Goal: Task Accomplishment & Management: Complete application form

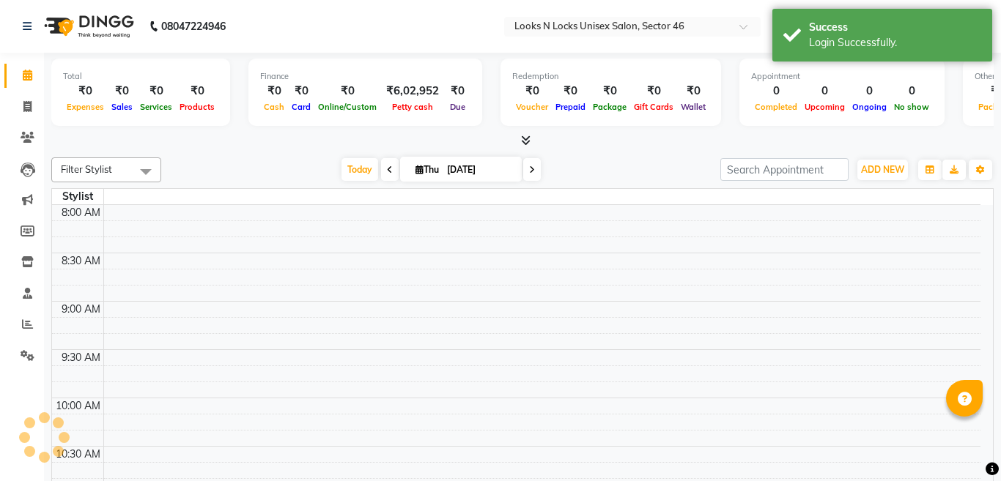
select select "en"
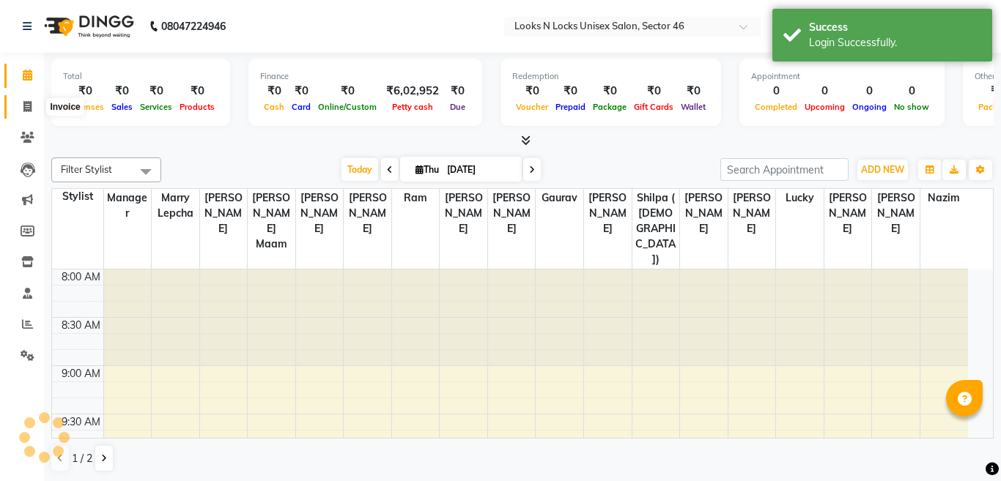
click at [27, 105] on icon at bounding box center [27, 106] width 8 height 11
select select "service"
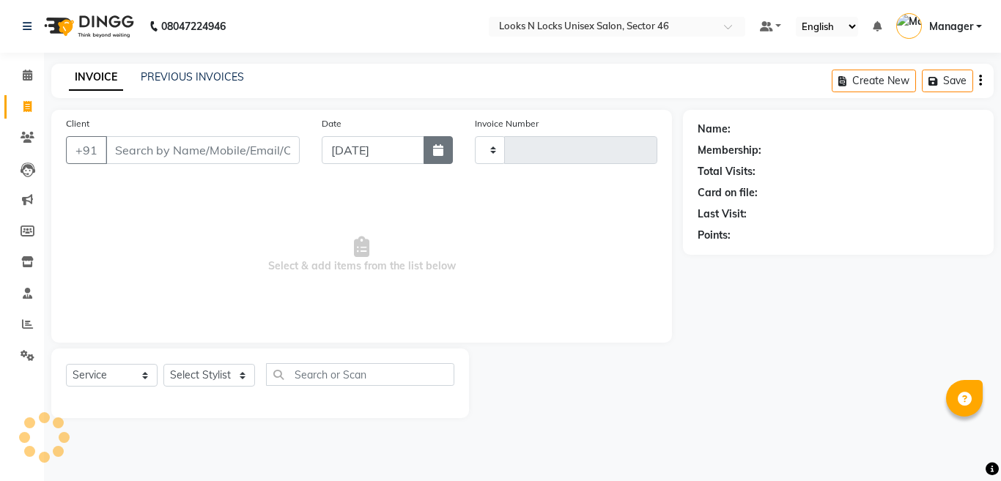
click at [438, 153] on icon "button" at bounding box center [438, 150] width 10 height 12
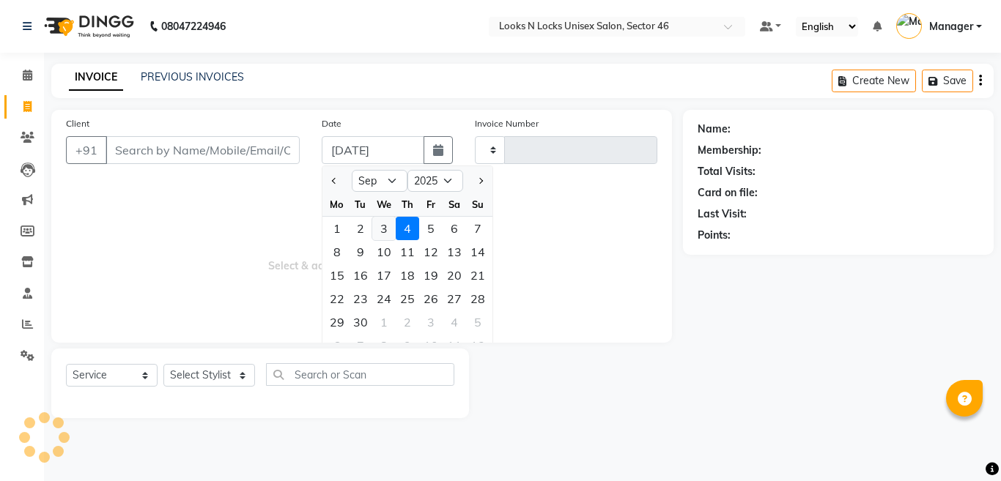
click at [387, 233] on div "3" at bounding box center [383, 228] width 23 height 23
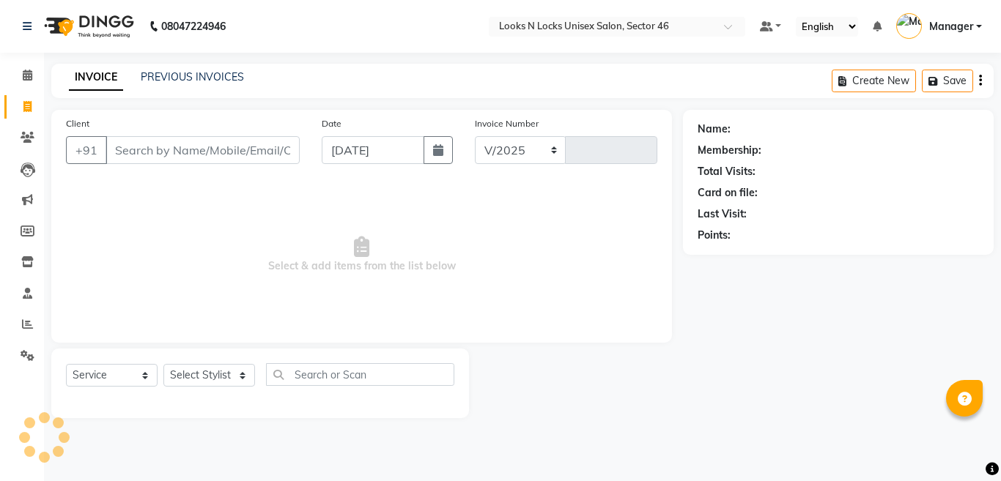
type input "[DATE]"
select select "3904"
type input "0920"
click at [238, 149] on input "Client" at bounding box center [203, 150] width 194 height 28
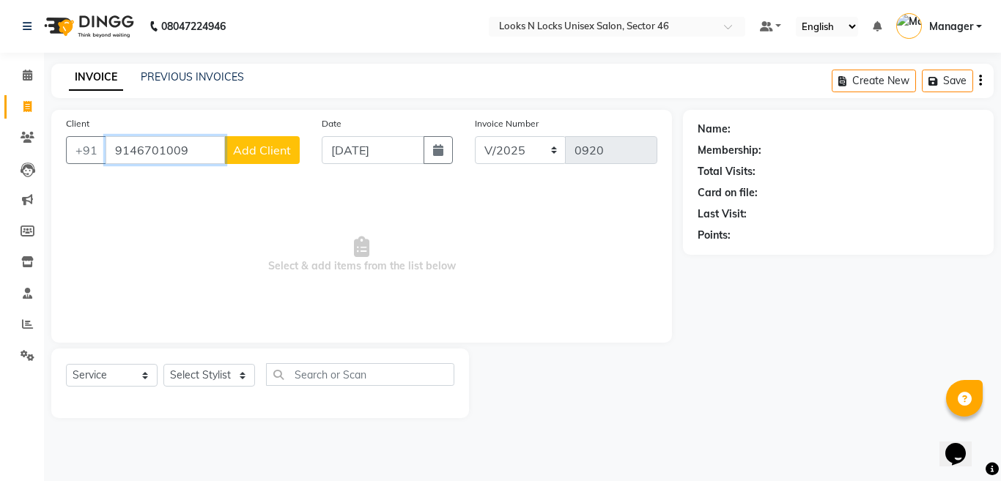
type input "9146701009"
click at [259, 154] on span "Add Client" at bounding box center [262, 150] width 58 height 15
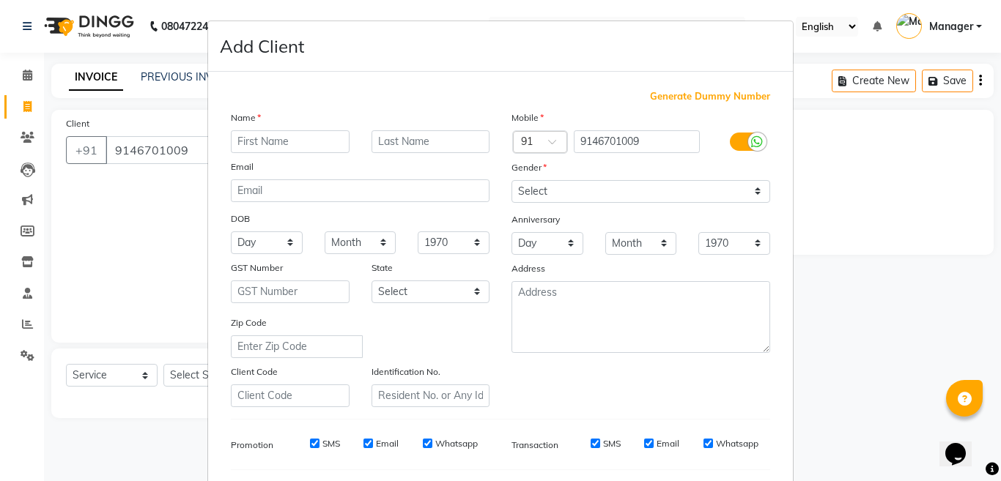
click at [245, 142] on input "text" at bounding box center [290, 141] width 119 height 23
click at [244, 143] on input "Aysha" at bounding box center [290, 141] width 119 height 23
type input "[PERSON_NAME]"
click at [576, 195] on select "Select [DEMOGRAPHIC_DATA] [DEMOGRAPHIC_DATA] Other Prefer Not To Say" at bounding box center [640, 191] width 259 height 23
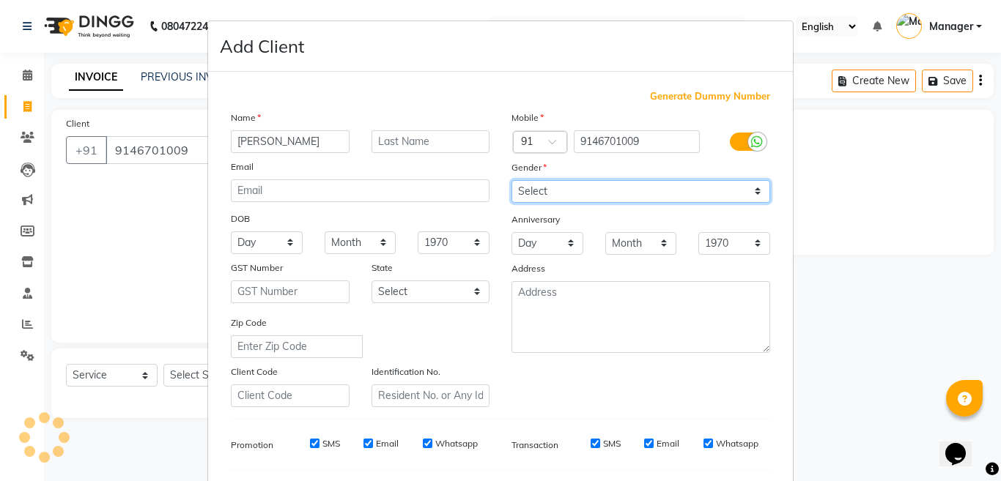
select select "[DEMOGRAPHIC_DATA]"
click at [511, 180] on select "Select [DEMOGRAPHIC_DATA] [DEMOGRAPHIC_DATA] Other Prefer Not To Say" at bounding box center [640, 191] width 259 height 23
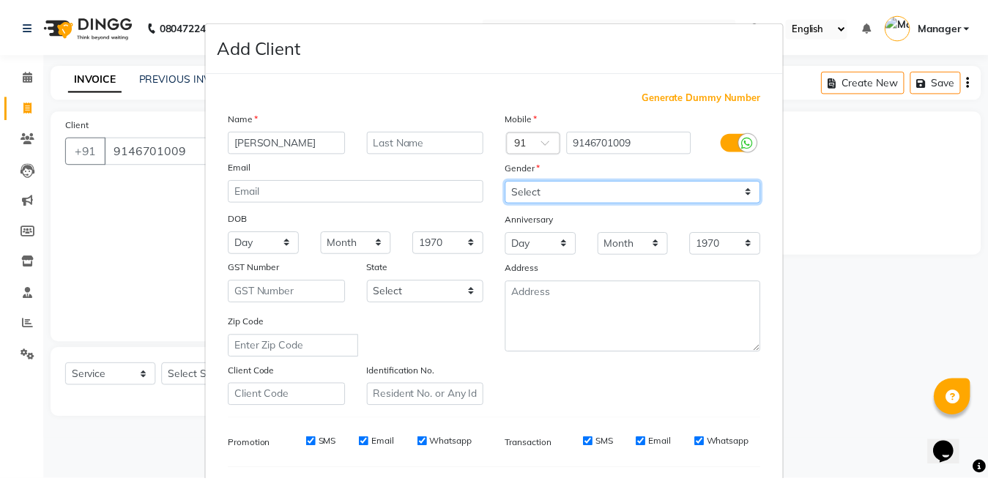
scroll to position [195, 0]
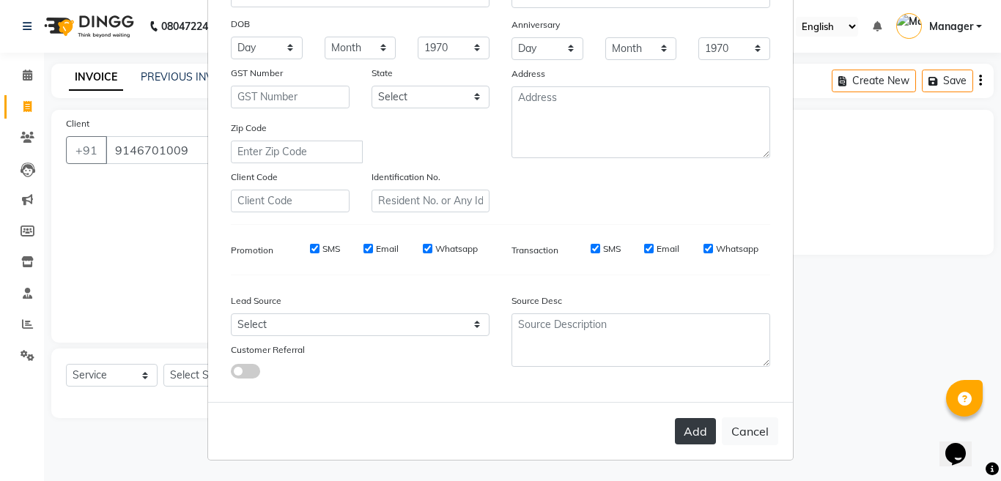
click at [690, 432] on button "Add" at bounding box center [695, 431] width 41 height 26
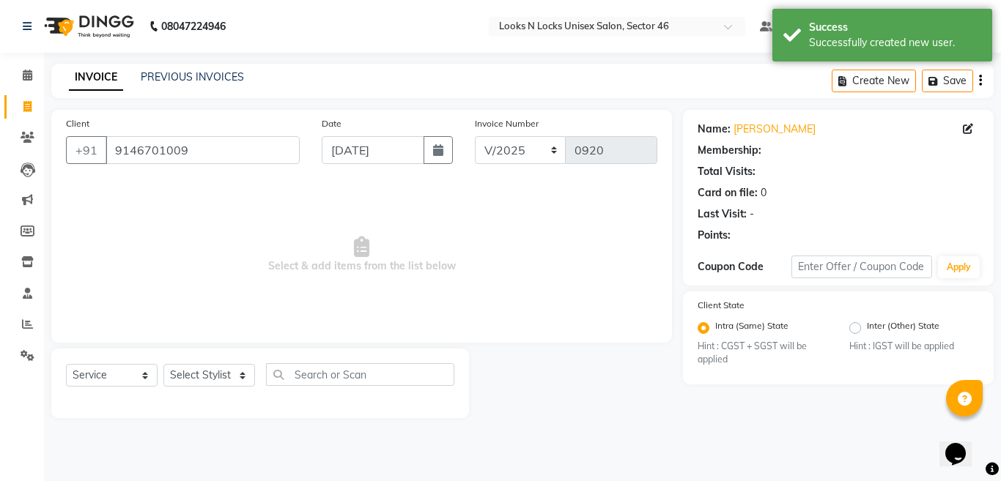
click at [200, 388] on div "Select Service Product Membership Package Voucher Prepaid Gift Card Select Styl…" at bounding box center [260, 380] width 388 height 34
click at [202, 371] on select "Select Stylist [PERSON_NAME] Aalam Sheikh [PERSON_NAME] [PERSON_NAME] [PERSON_N…" at bounding box center [209, 375] width 92 height 23
select select "83154"
click at [163, 364] on select "Select Stylist [PERSON_NAME] Aalam Sheikh [PERSON_NAME] [PERSON_NAME] [PERSON_N…" at bounding box center [209, 375] width 92 height 23
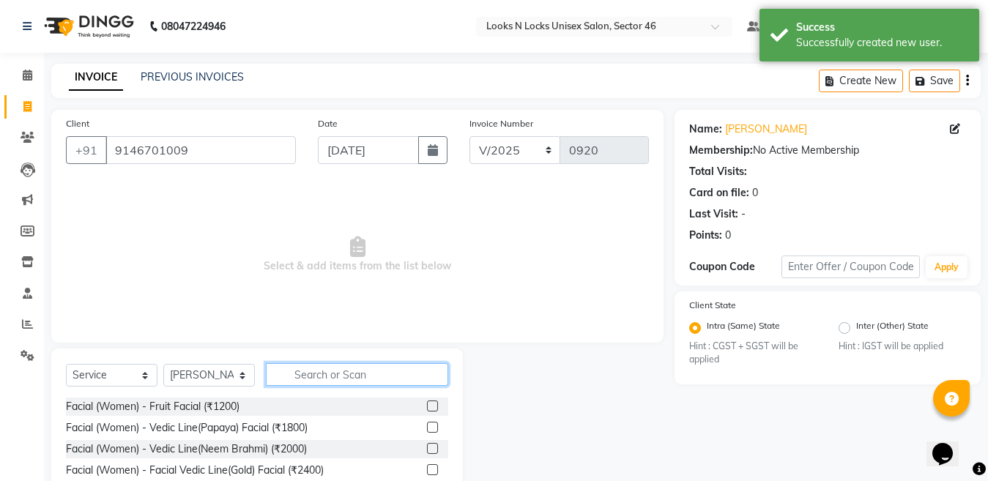
click at [323, 374] on input "text" at bounding box center [357, 374] width 182 height 23
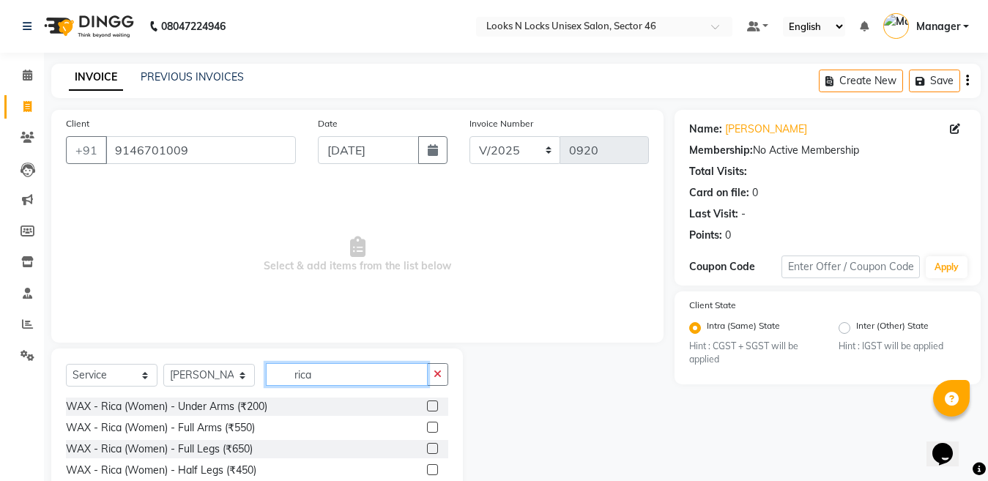
type input "rica"
click at [427, 426] on label at bounding box center [432, 427] width 11 height 11
click at [427, 426] on input "checkbox" at bounding box center [432, 429] width 10 height 10
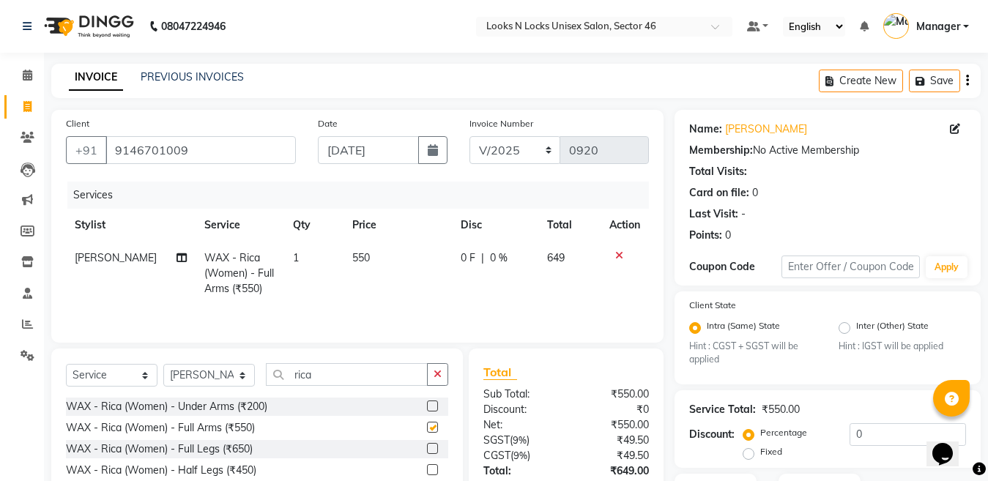
checkbox input "false"
click at [427, 453] on label at bounding box center [432, 448] width 11 height 11
click at [427, 453] on input "checkbox" at bounding box center [432, 450] width 10 height 10
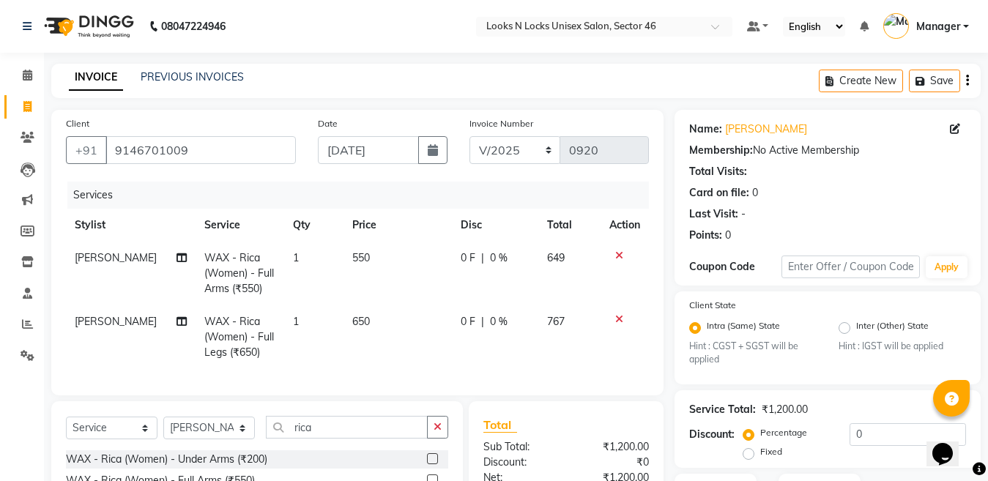
checkbox input "false"
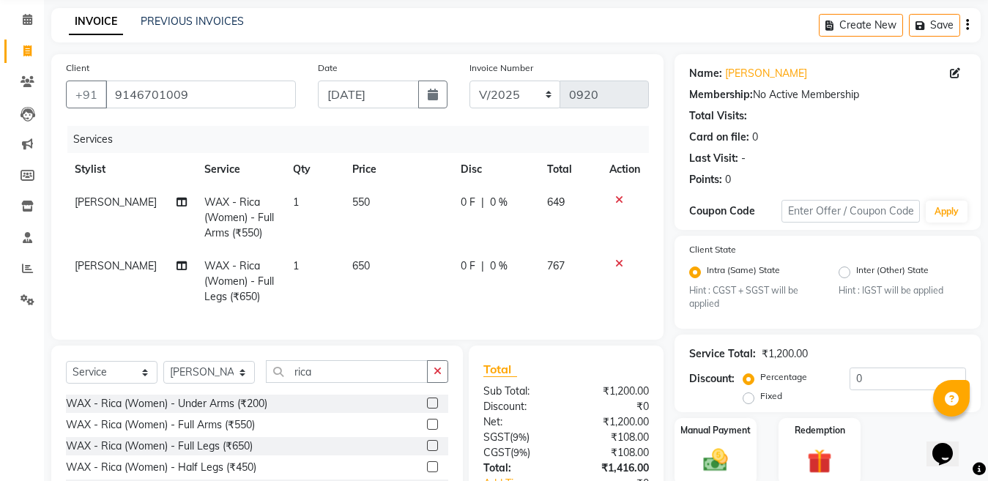
scroll to position [147, 0]
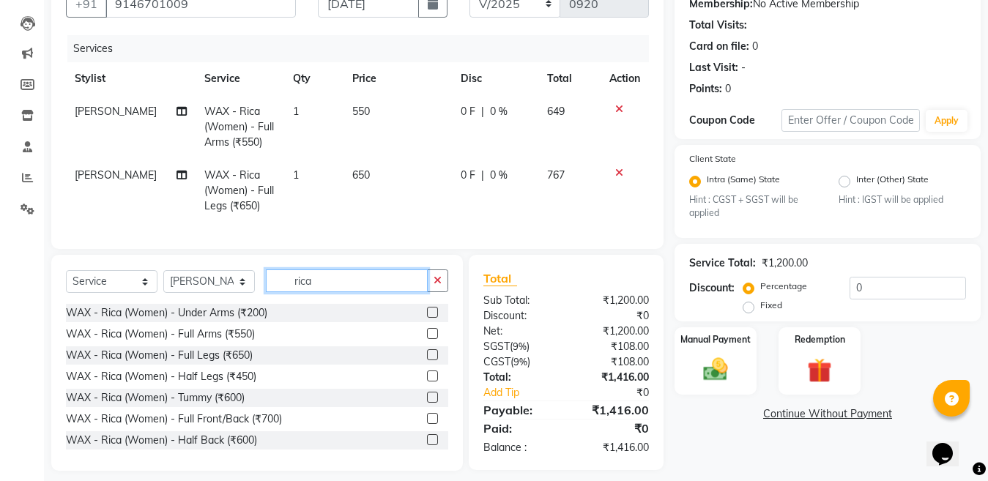
click at [367, 292] on input "rica" at bounding box center [347, 281] width 162 height 23
type input "r"
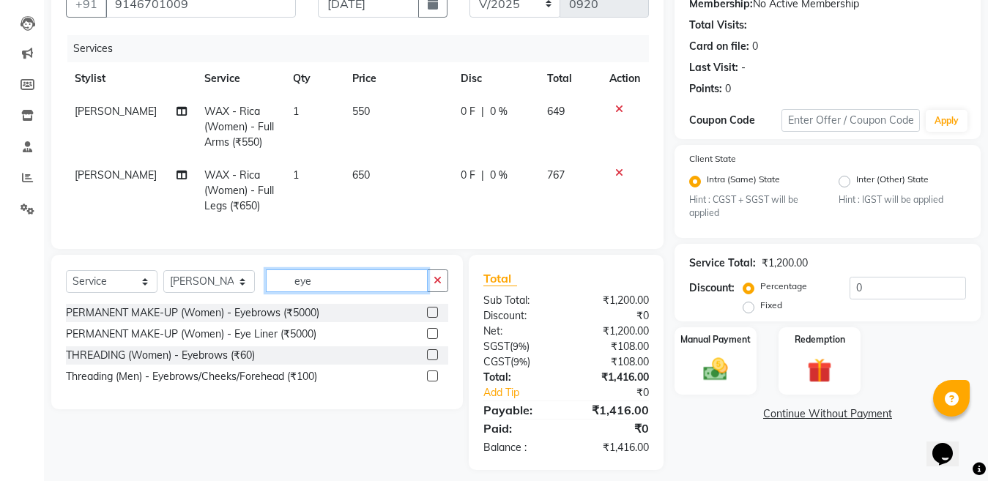
type input "eye"
click at [432, 360] on label at bounding box center [432, 355] width 11 height 11
click at [432, 360] on input "checkbox" at bounding box center [432, 356] width 10 height 10
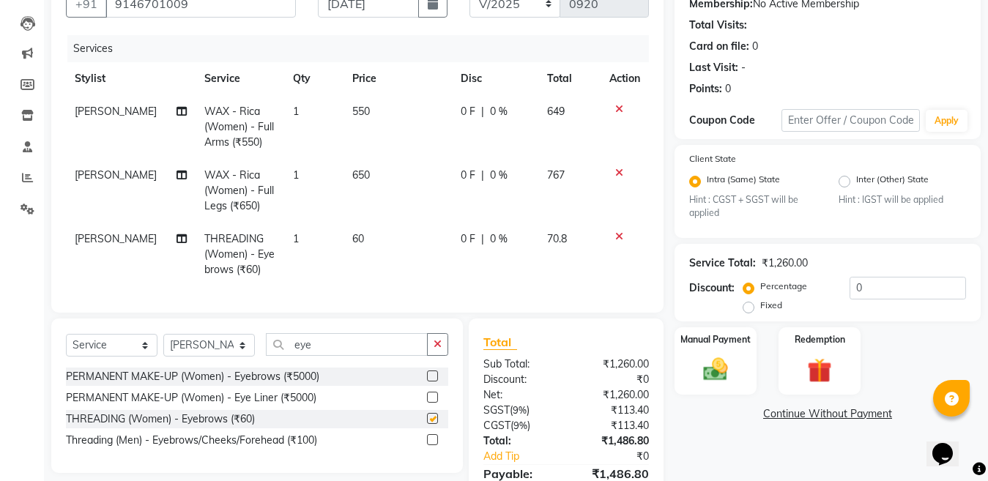
checkbox input "false"
click at [326, 248] on td "1" at bounding box center [313, 255] width 59 height 64
select select "83154"
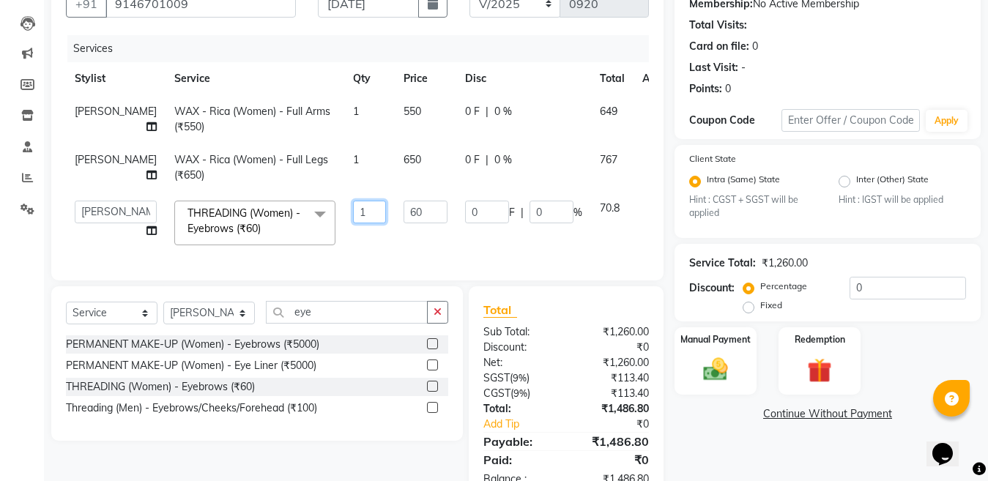
click at [353, 216] on input "1" at bounding box center [369, 212] width 33 height 23
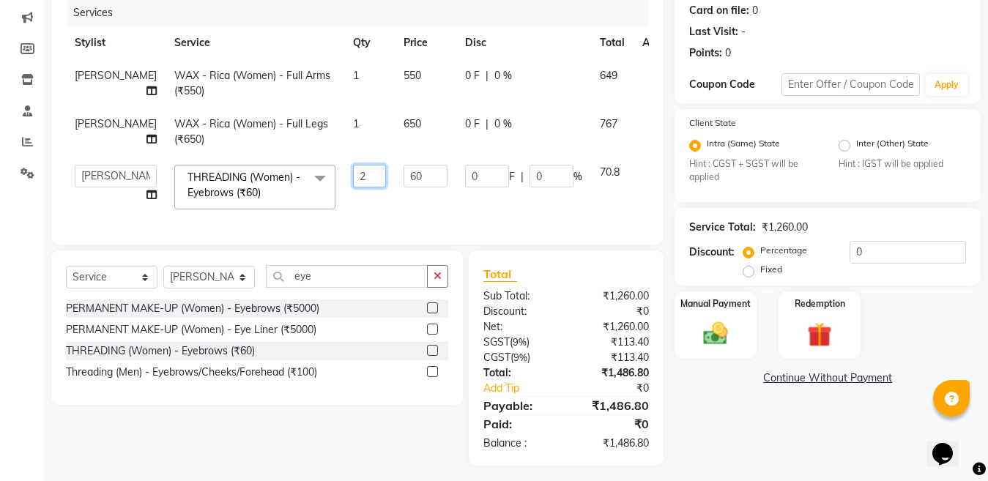
scroll to position [201, 0]
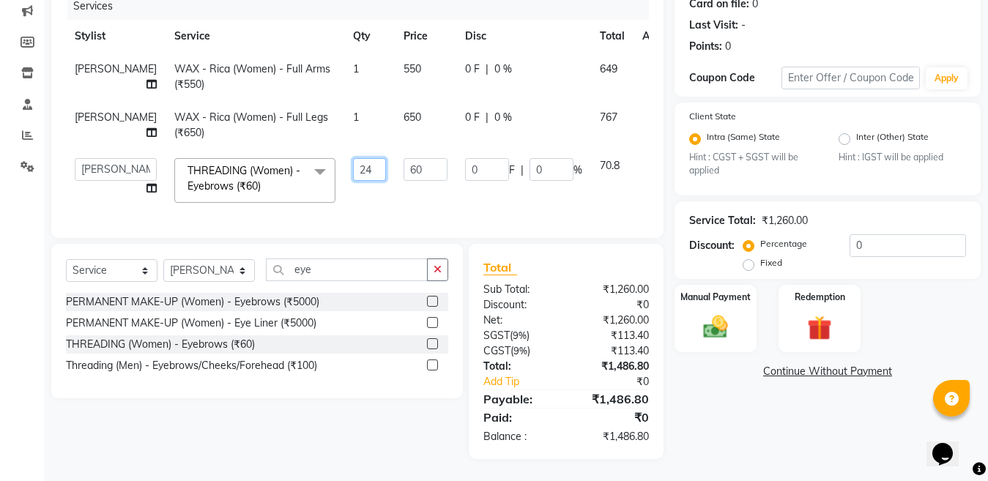
type input "2"
click at [883, 234] on input "0" at bounding box center [908, 245] width 117 height 23
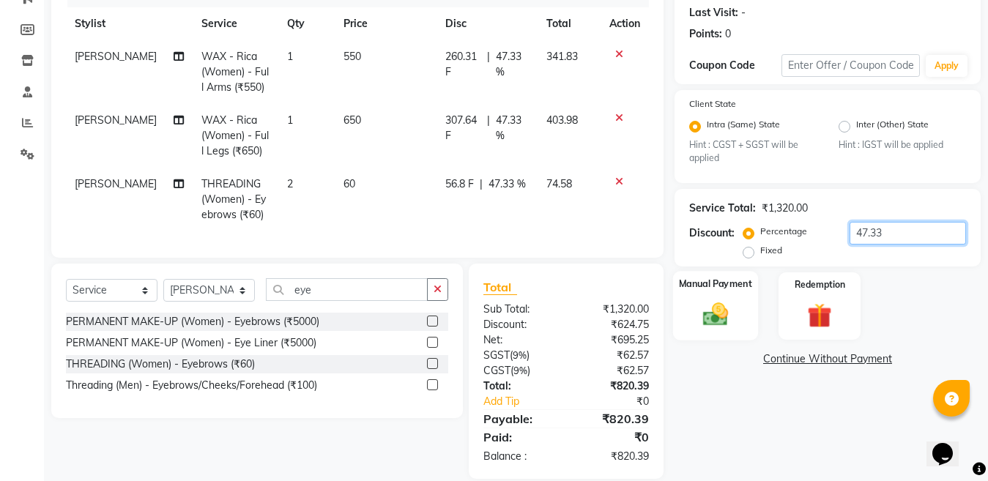
type input "47.33"
click at [714, 321] on img at bounding box center [715, 314] width 41 height 29
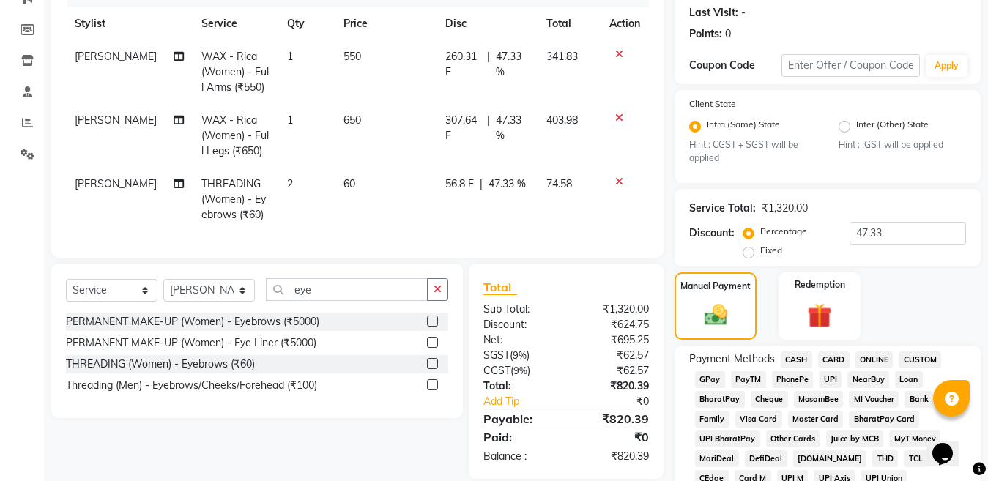
click at [877, 362] on span "ONLINE" at bounding box center [875, 360] width 38 height 17
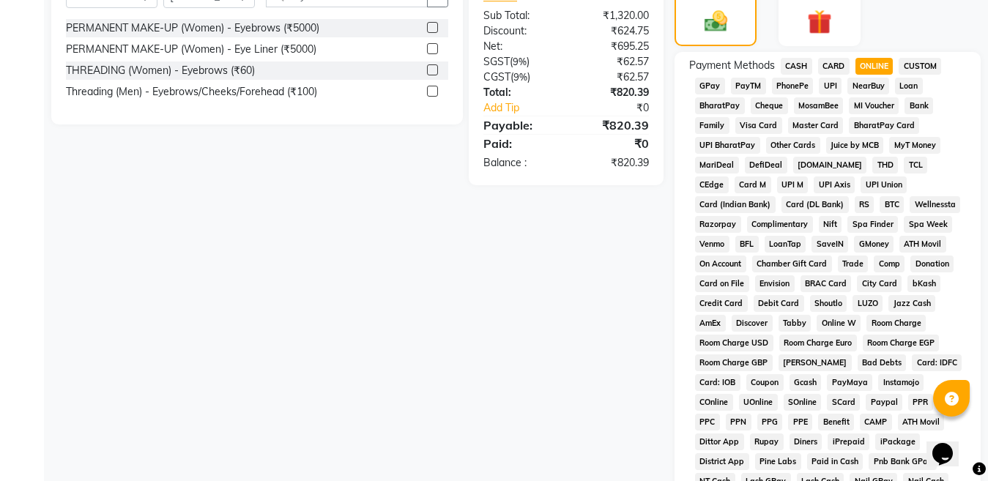
scroll to position [641, 0]
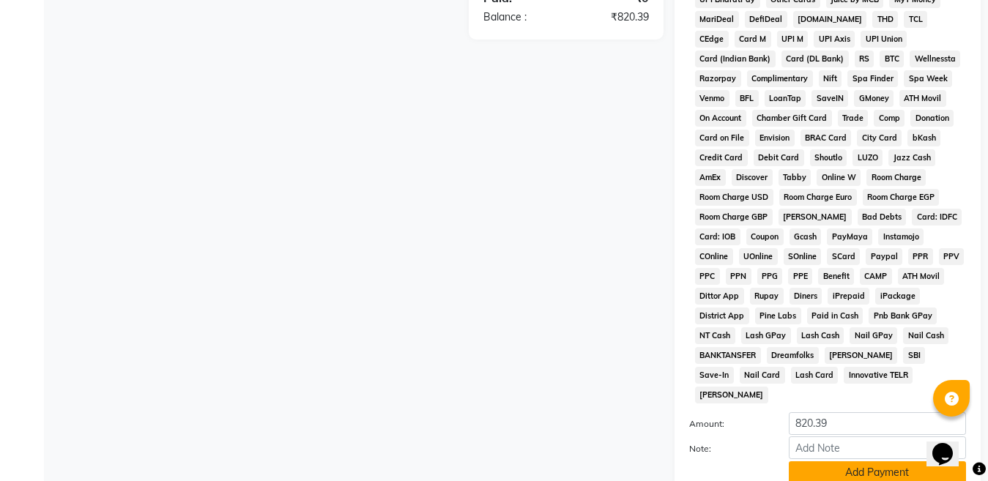
click at [862, 462] on button "Add Payment" at bounding box center [877, 473] width 177 height 23
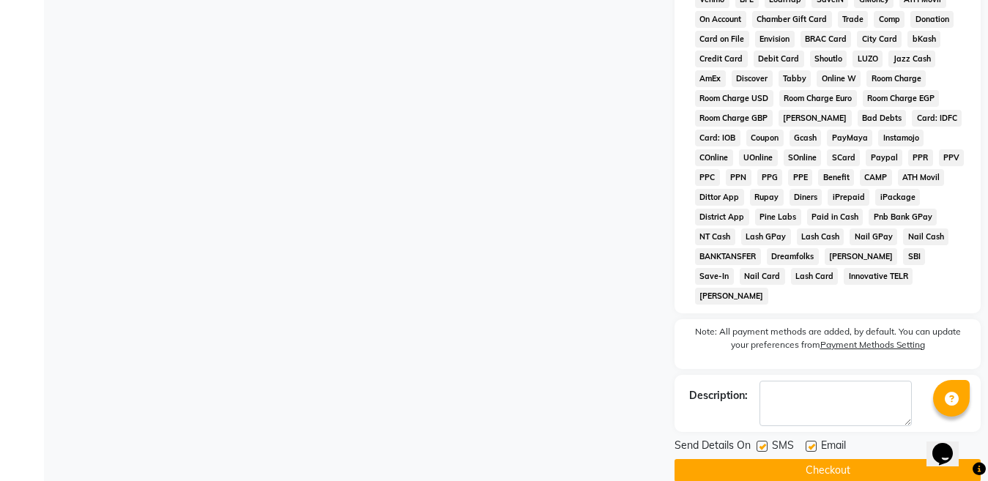
scroll to position [743, 0]
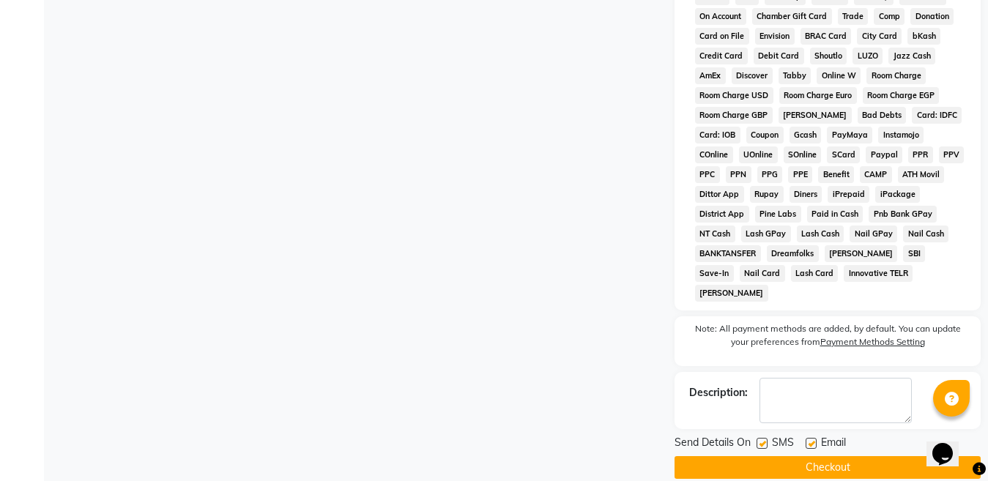
click at [835, 456] on button "Checkout" at bounding box center [828, 467] width 306 height 23
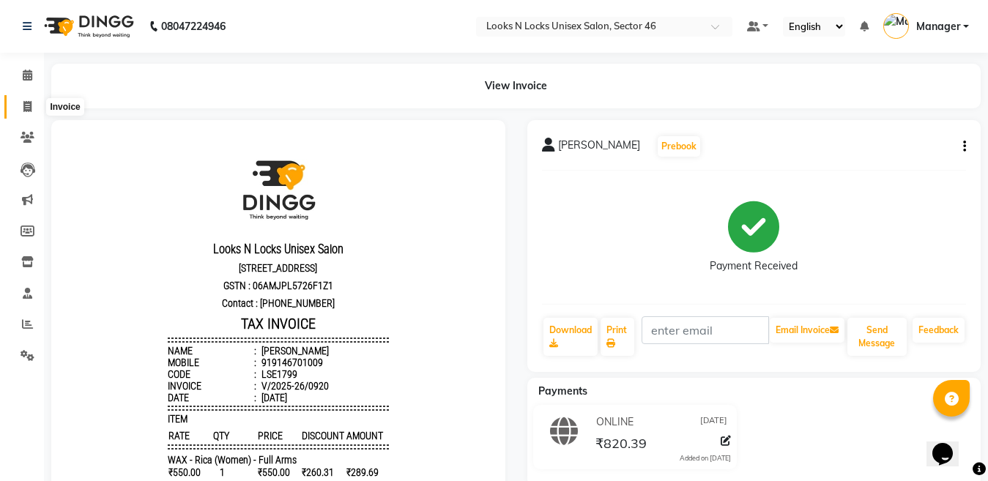
click at [25, 109] on icon at bounding box center [27, 106] width 8 height 11
select select "service"
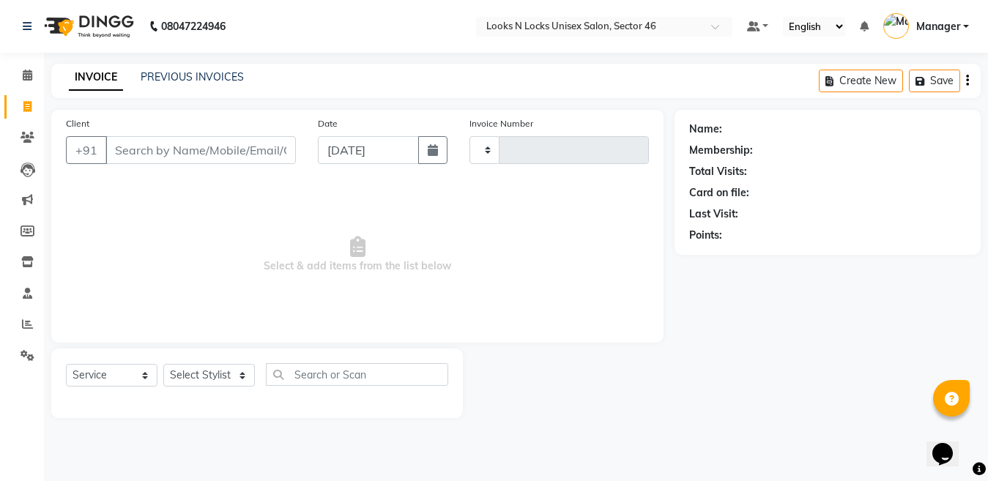
type input "0921"
select select "3904"
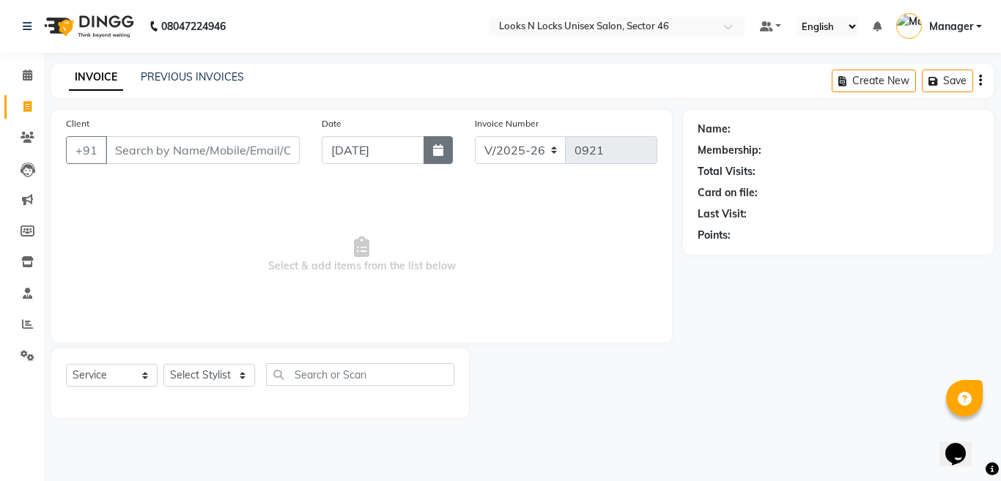
click at [443, 154] on icon "button" at bounding box center [438, 150] width 10 height 12
select select "9"
select select "2025"
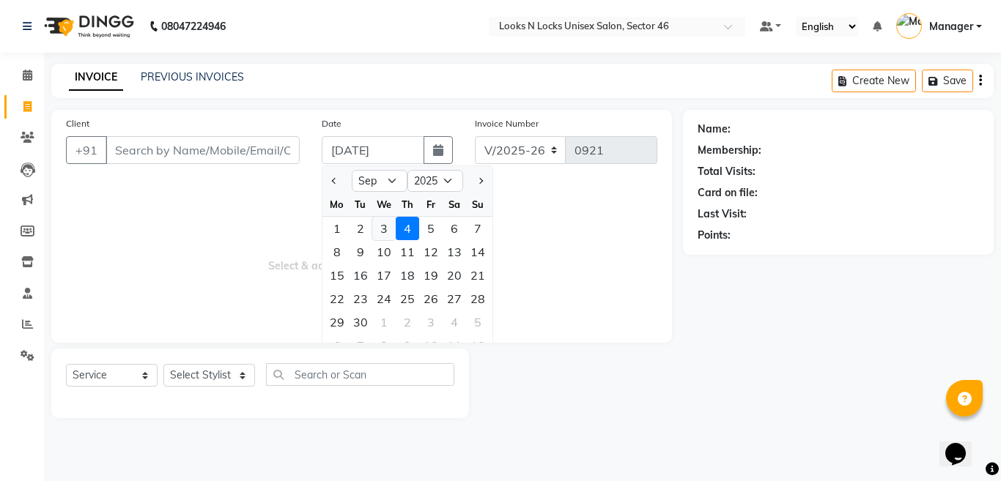
click at [380, 229] on div "3" at bounding box center [383, 228] width 23 height 23
type input "[DATE]"
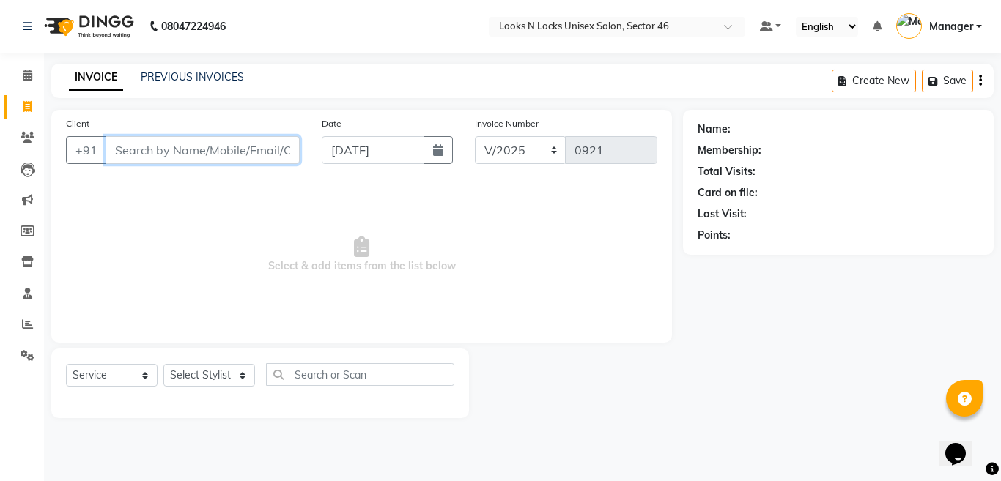
click at [194, 160] on input "Client" at bounding box center [203, 150] width 194 height 28
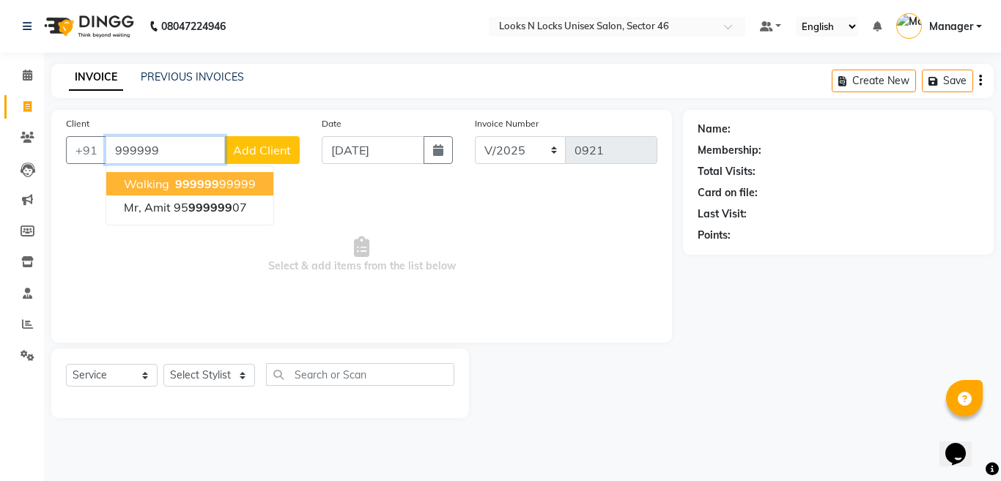
click at [214, 189] on span "999999" at bounding box center [197, 184] width 44 height 15
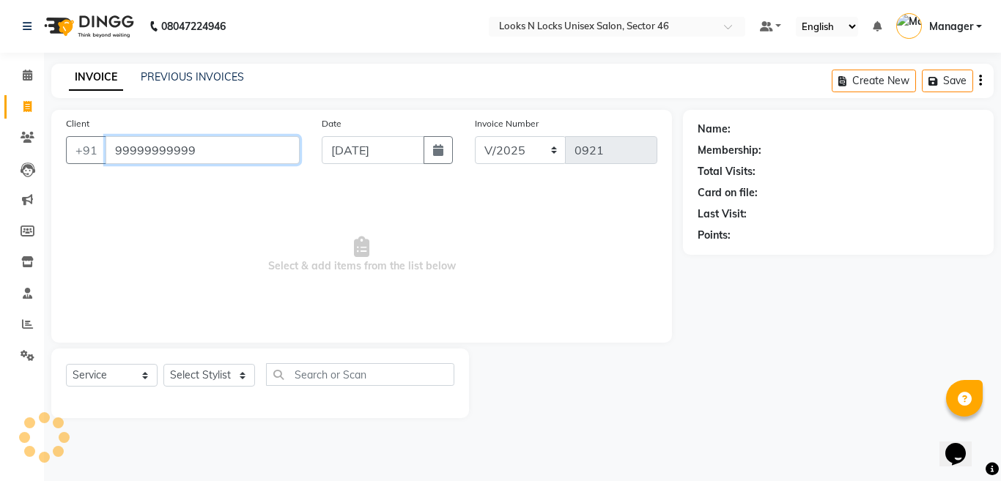
type input "99999999999"
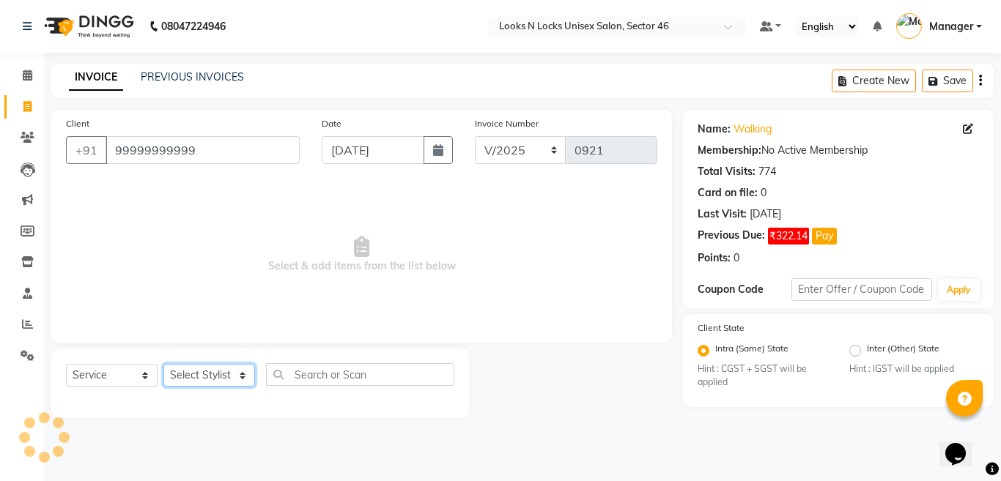
click at [196, 371] on select "Select Stylist [PERSON_NAME] Aalam Sheikh [PERSON_NAME] [PERSON_NAME] [PERSON_N…" at bounding box center [209, 375] width 92 height 23
select select "83154"
click at [163, 364] on select "Select Stylist [PERSON_NAME] Aalam Sheikh [PERSON_NAME] [PERSON_NAME] [PERSON_N…" at bounding box center [209, 375] width 92 height 23
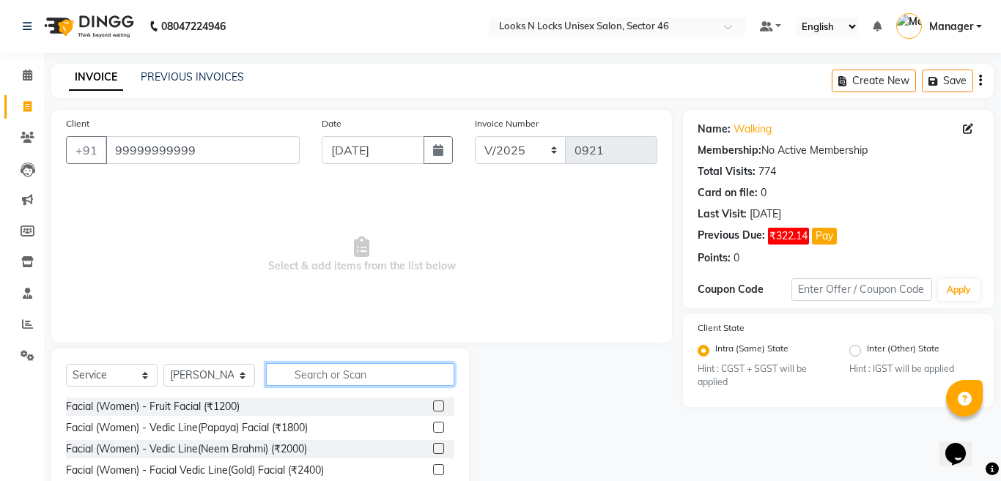
click at [349, 366] on input "text" at bounding box center [360, 374] width 188 height 23
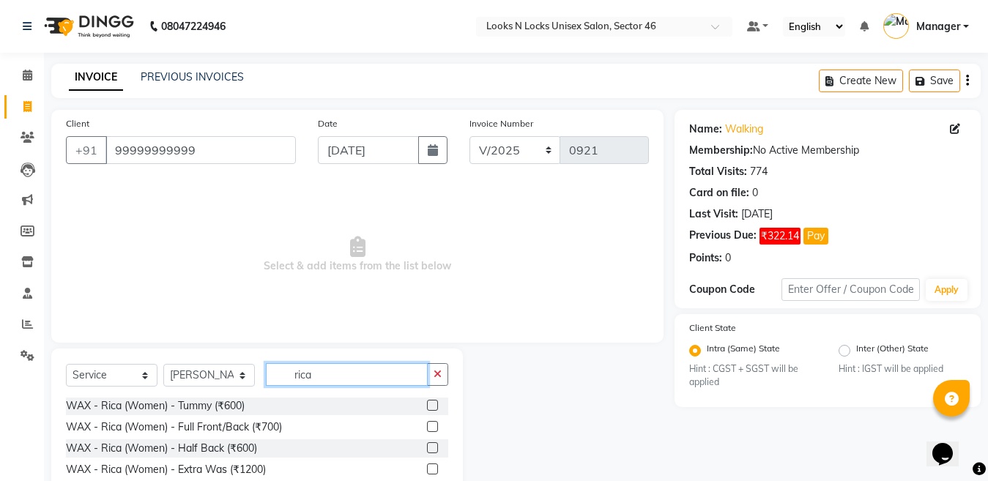
scroll to position [87, 0]
type input "rica"
click at [427, 424] on label at bounding box center [432, 425] width 11 height 11
click at [427, 424] on input "checkbox" at bounding box center [432, 426] width 10 height 10
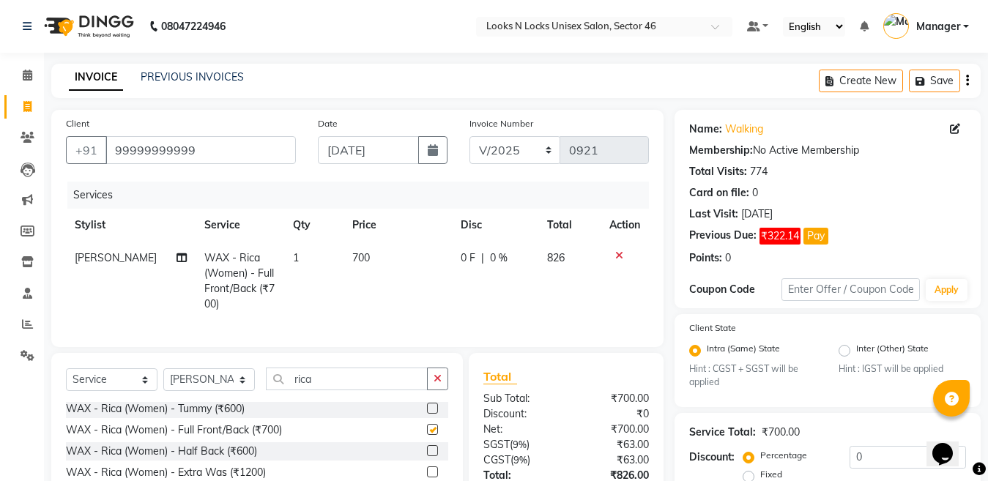
checkbox input "false"
click at [347, 391] on input "rica" at bounding box center [347, 379] width 162 height 23
type input "r"
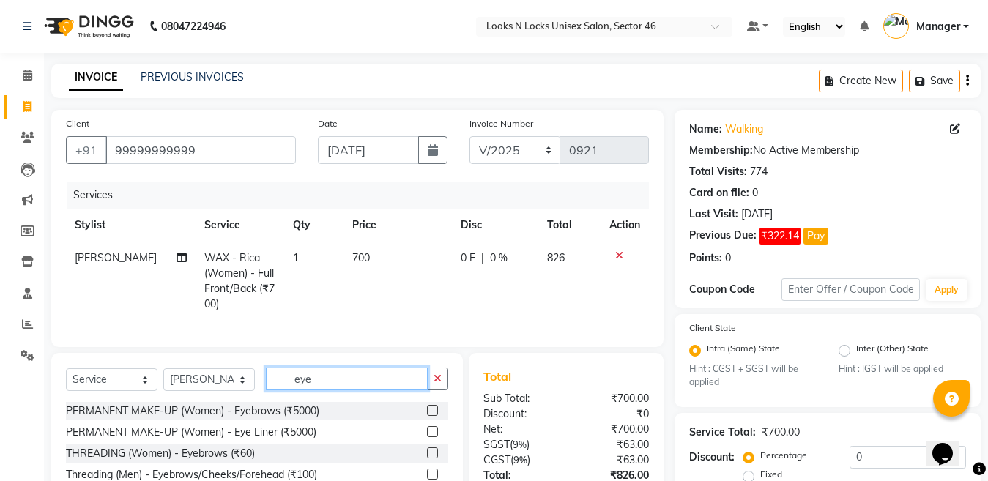
scroll to position [0, 0]
type input "eye"
click at [430, 459] on label at bounding box center [432, 453] width 11 height 11
click at [430, 459] on input "checkbox" at bounding box center [432, 454] width 10 height 10
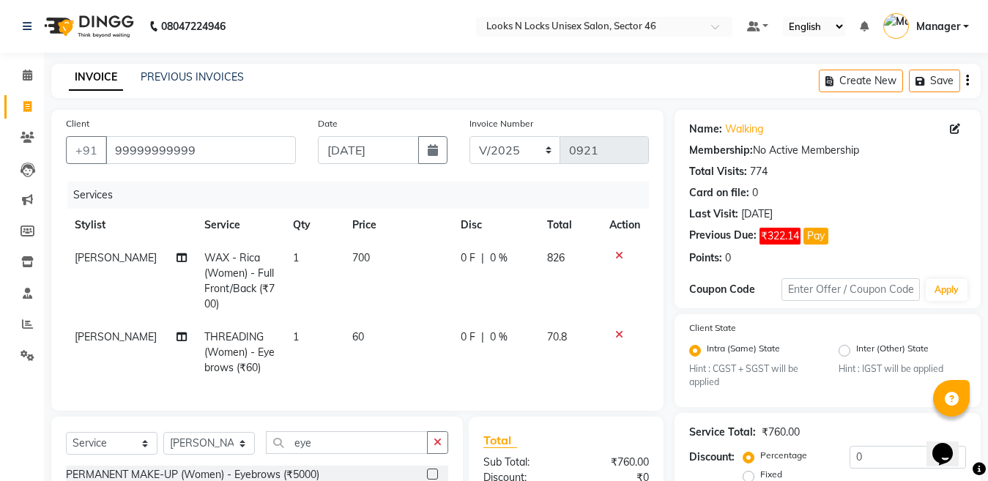
checkbox input "false"
click at [326, 335] on td "1" at bounding box center [313, 353] width 59 height 64
select select "83154"
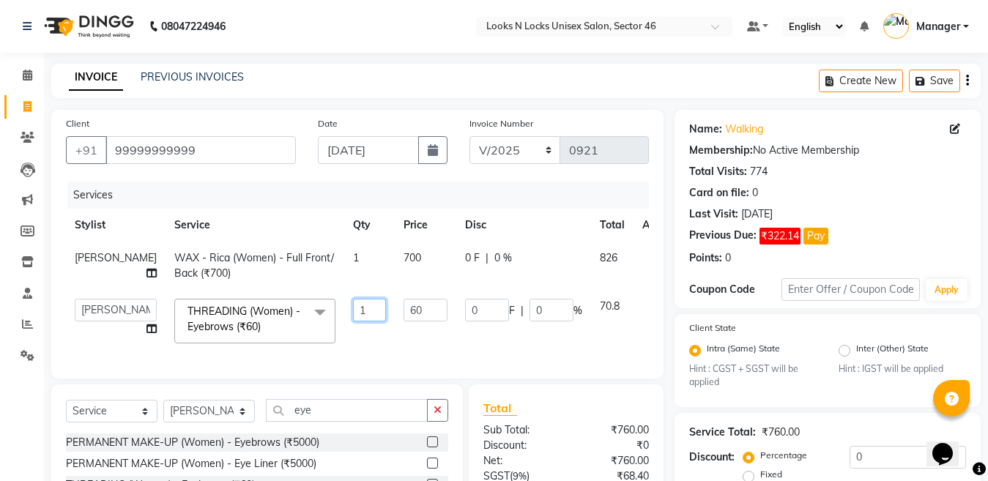
click at [353, 312] on input "1" at bounding box center [369, 310] width 33 height 23
type input "2"
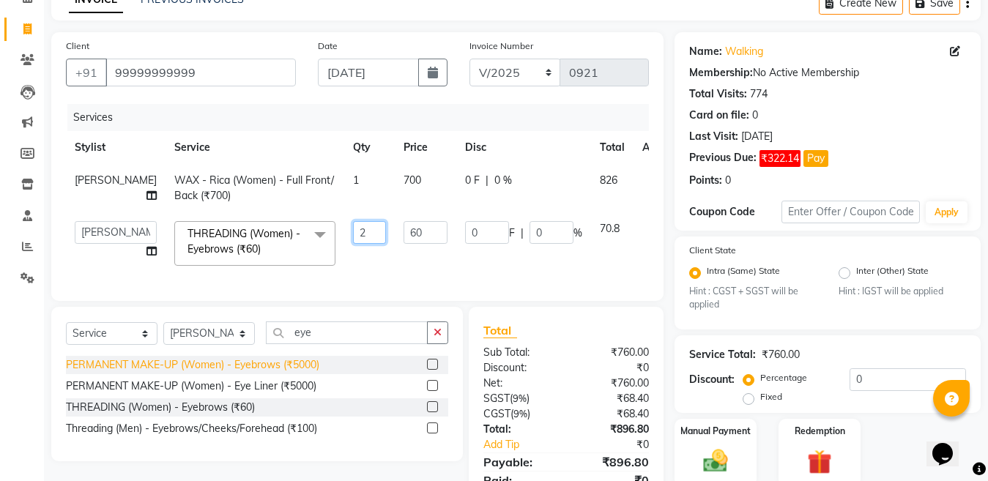
scroll to position [147, 0]
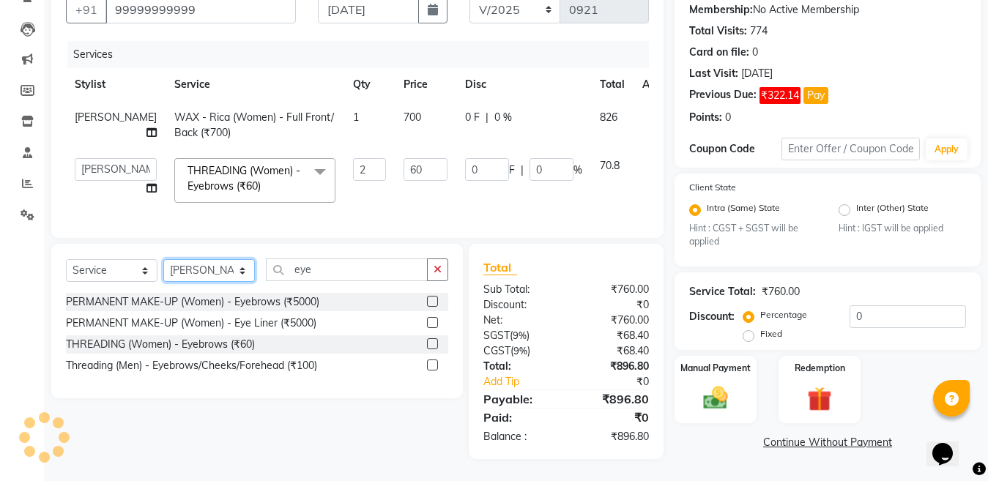
click at [210, 274] on div "Client [PHONE_NUMBER] Date [DATE] Invoice Number V/2025 V/[PHONE_NUMBER] Servic…" at bounding box center [357, 214] width 635 height 490
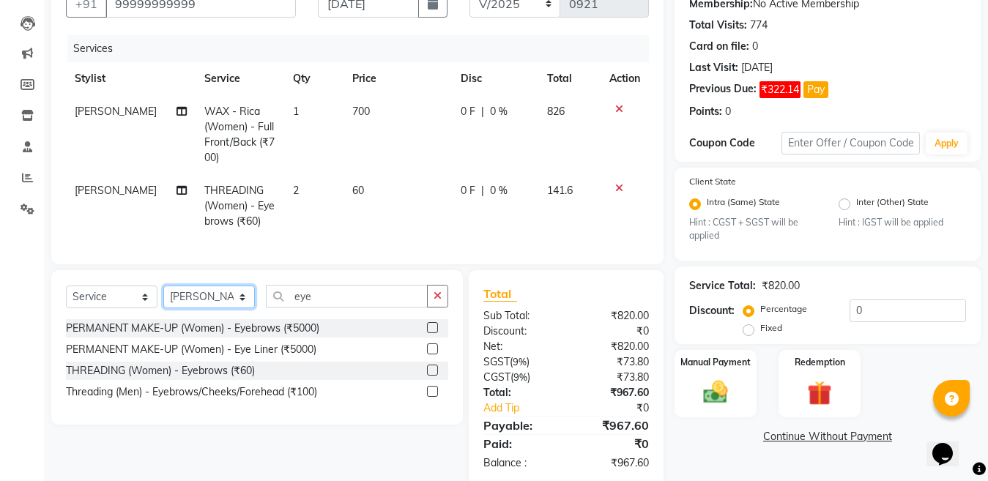
select select "58125"
click at [163, 298] on select "Select Stylist [PERSON_NAME] Aalam Sheikh [PERSON_NAME] [PERSON_NAME] [PERSON_N…" at bounding box center [209, 297] width 92 height 23
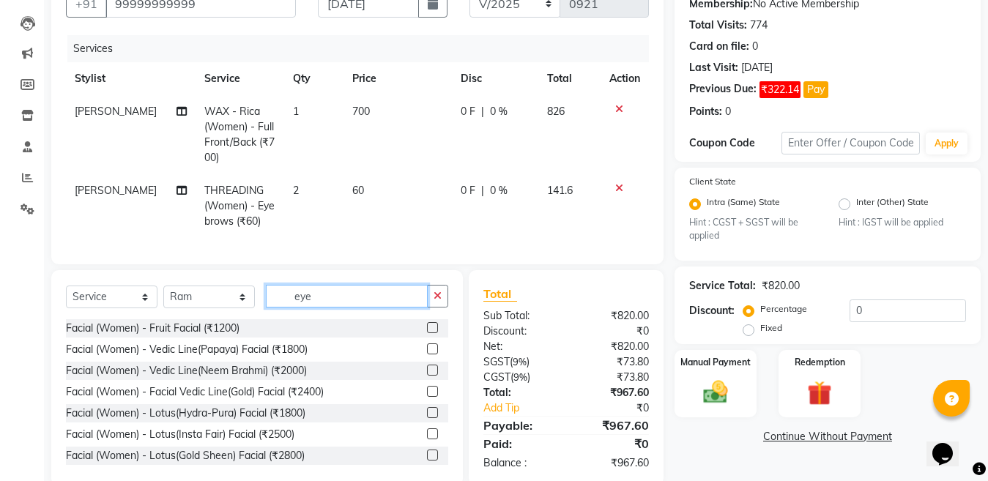
click at [347, 308] on input "eye" at bounding box center [347, 296] width 162 height 23
type input "e"
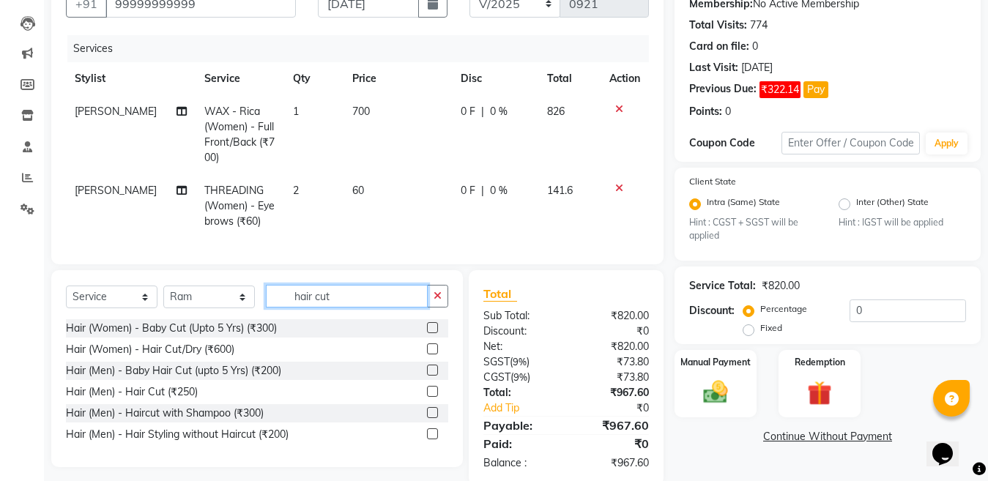
type input "hair cut"
click at [429, 397] on label at bounding box center [432, 391] width 11 height 11
click at [429, 397] on input "checkbox" at bounding box center [432, 393] width 10 height 10
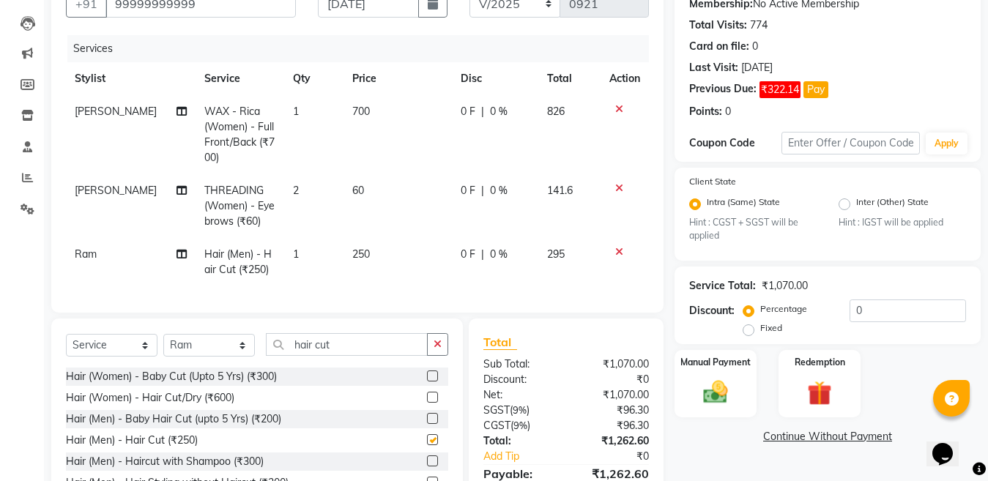
checkbox input "false"
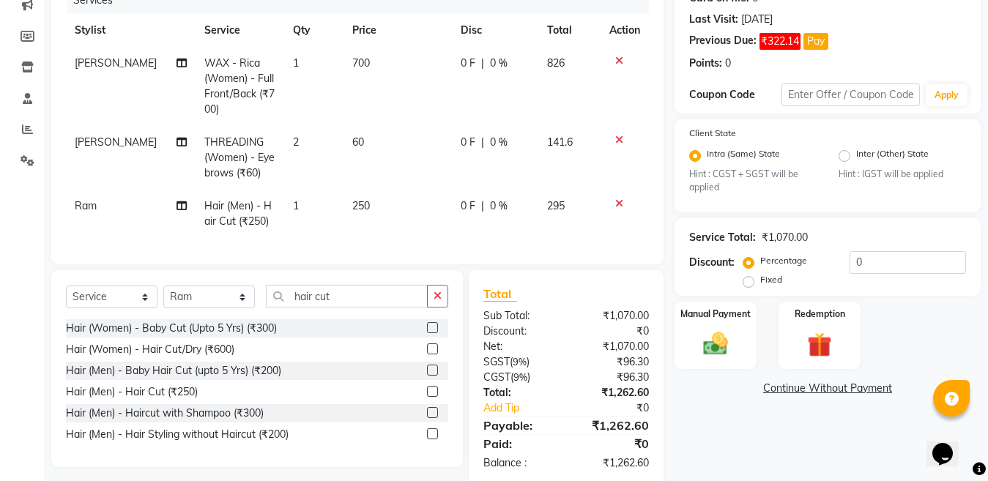
scroll to position [220, 0]
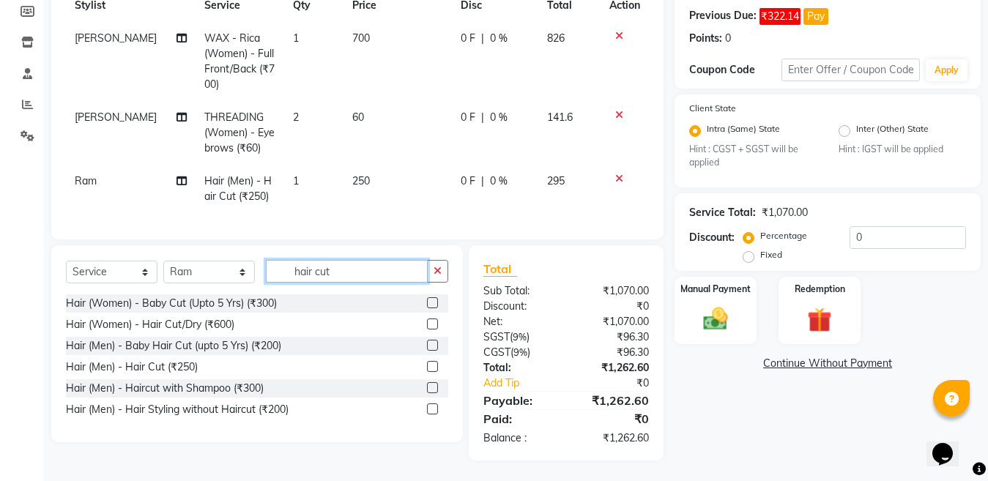
click at [371, 283] on input "hair cut" at bounding box center [347, 271] width 162 height 23
type input "h"
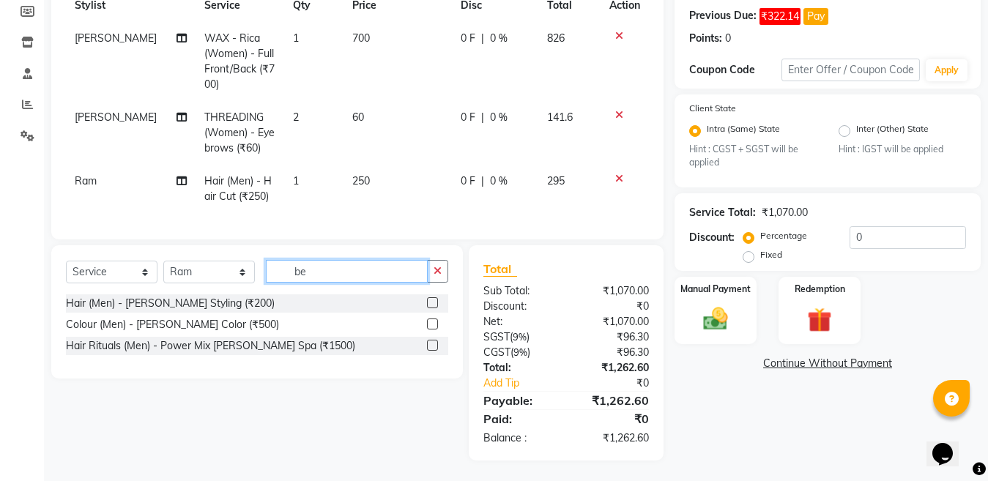
type input "be"
click at [433, 308] on label at bounding box center [432, 302] width 11 height 11
click at [433, 308] on input "checkbox" at bounding box center [432, 304] width 10 height 10
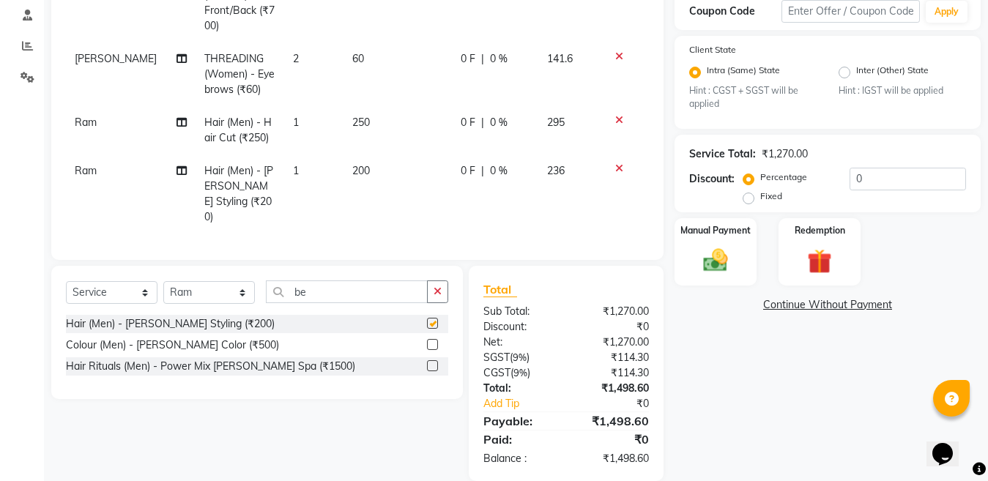
checkbox input "false"
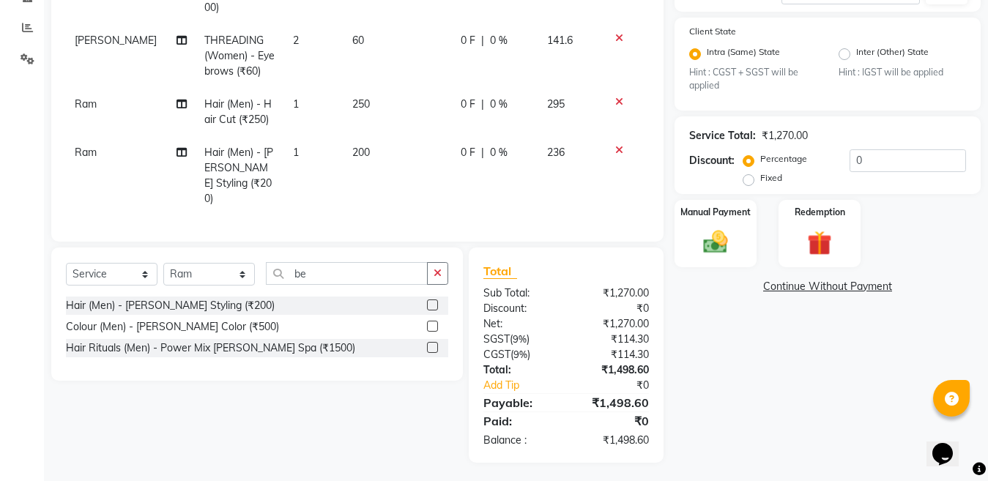
scroll to position [297, 0]
click at [199, 277] on select "Select Stylist [PERSON_NAME] Aalam Sheikh [PERSON_NAME] [PERSON_NAME] [PERSON_N…" at bounding box center [209, 273] width 92 height 23
select select "69067"
click at [163, 262] on select "Select Stylist [PERSON_NAME] Aalam Sheikh [PERSON_NAME] [PERSON_NAME] [PERSON_N…" at bounding box center [209, 273] width 92 height 23
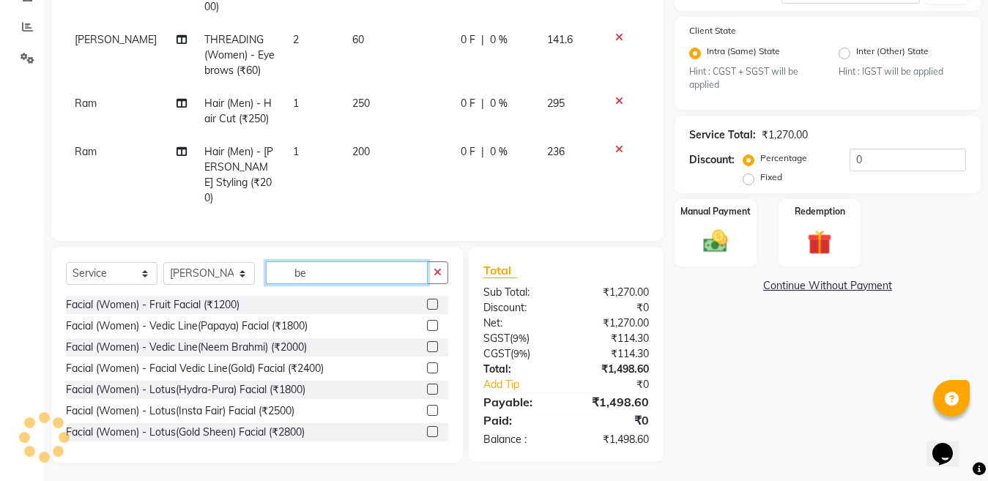
click at [317, 268] on input "be" at bounding box center [347, 273] width 162 height 23
type input "b"
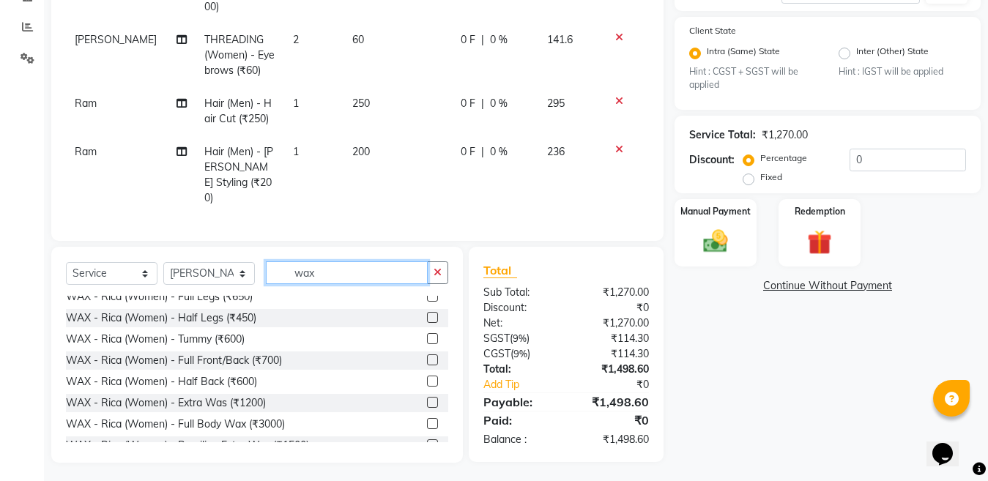
scroll to position [586, 0]
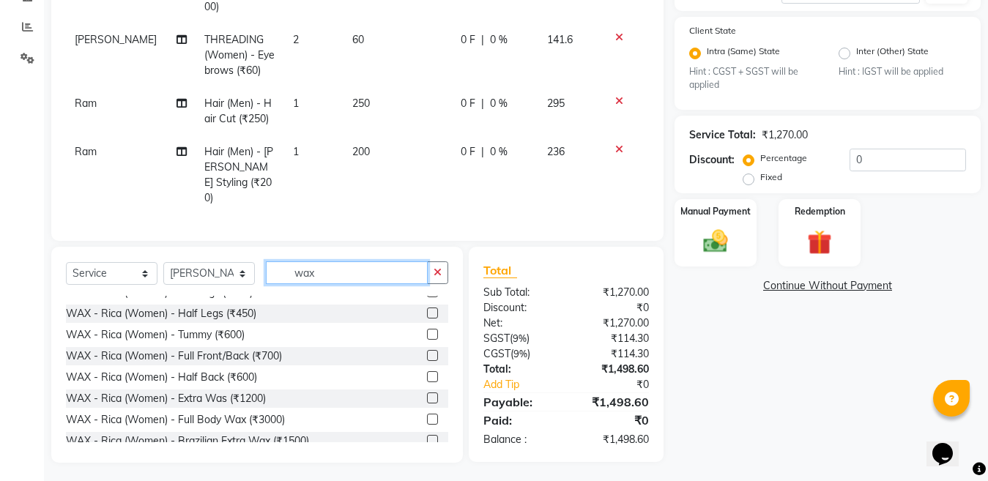
type input "wax"
click at [427, 352] on label at bounding box center [432, 355] width 11 height 11
click at [427, 352] on input "checkbox" at bounding box center [432, 357] width 10 height 10
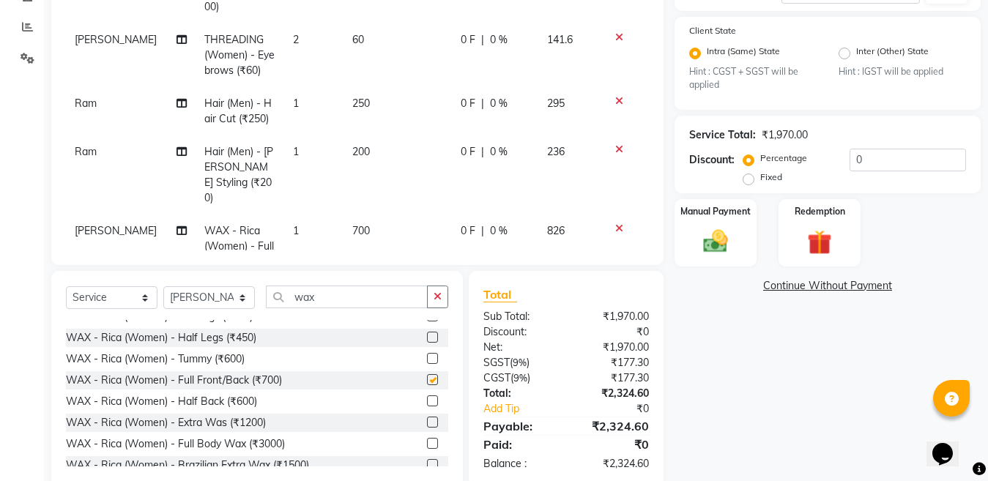
checkbox input "false"
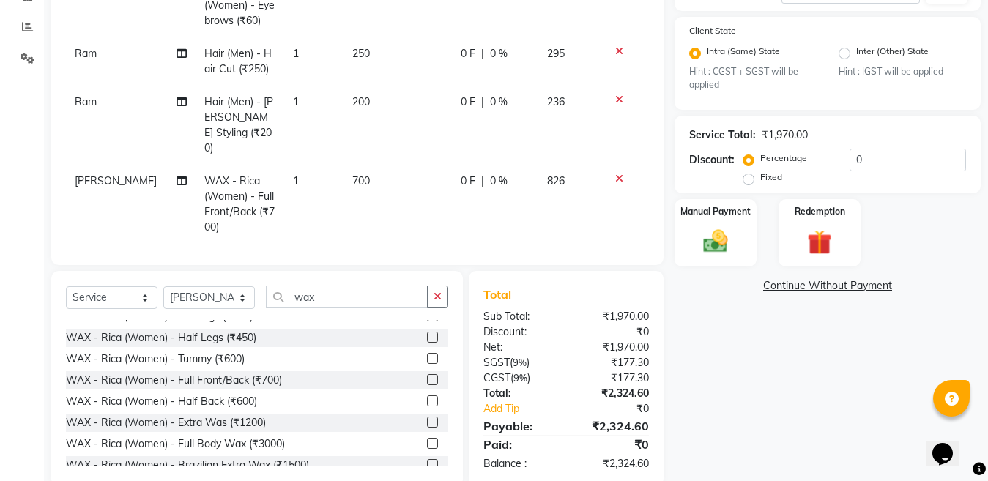
scroll to position [52, 0]
click at [381, 163] on td "700" at bounding box center [398, 202] width 108 height 79
select select "69067"
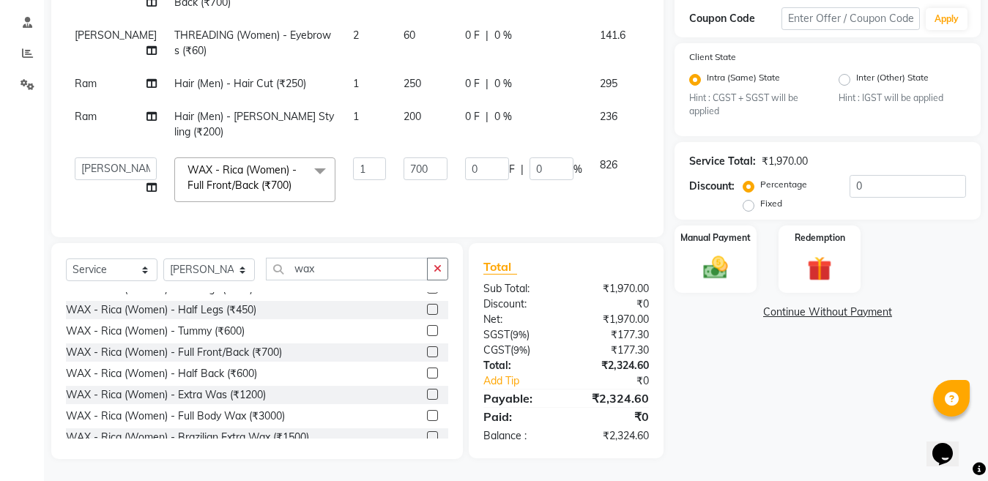
scroll to position [0, 0]
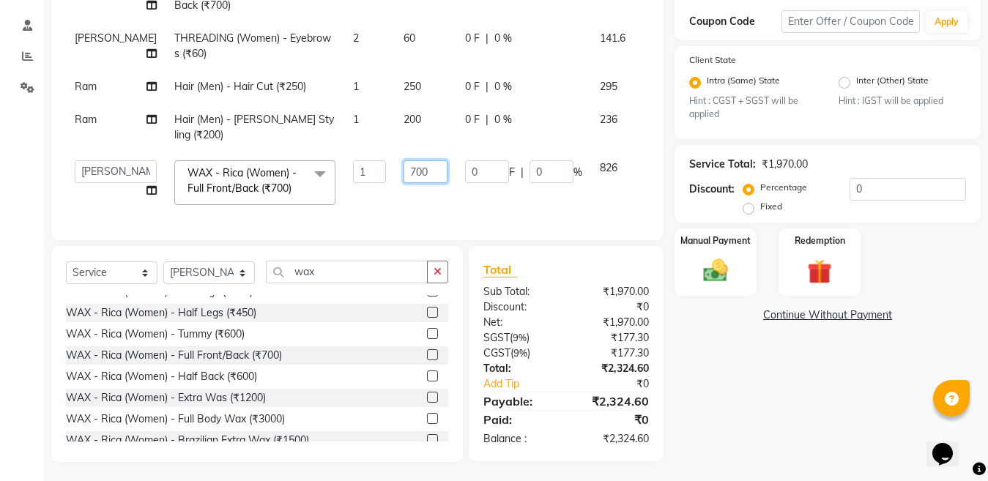
click at [404, 160] on input "700" at bounding box center [426, 171] width 44 height 23
type input "720"
click at [892, 191] on input "0" at bounding box center [908, 189] width 117 height 23
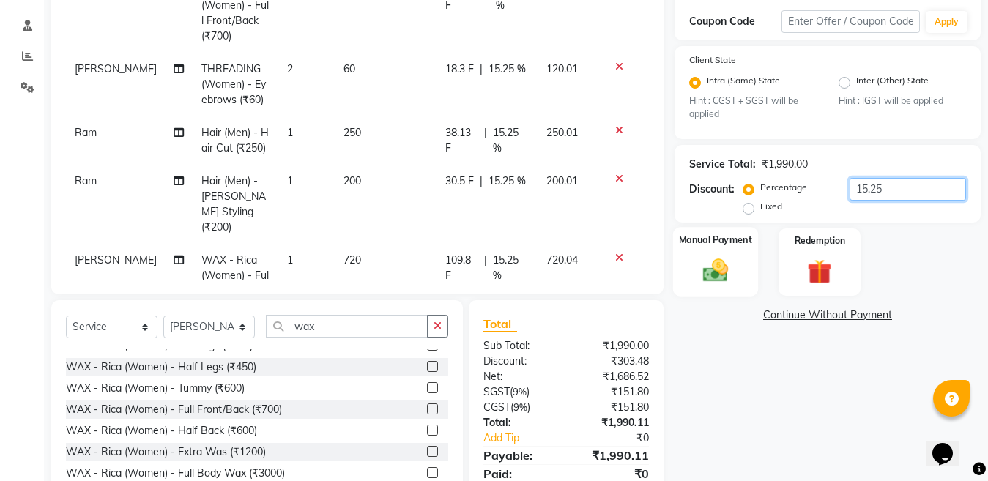
type input "15.25"
click at [703, 276] on img at bounding box center [715, 270] width 41 height 29
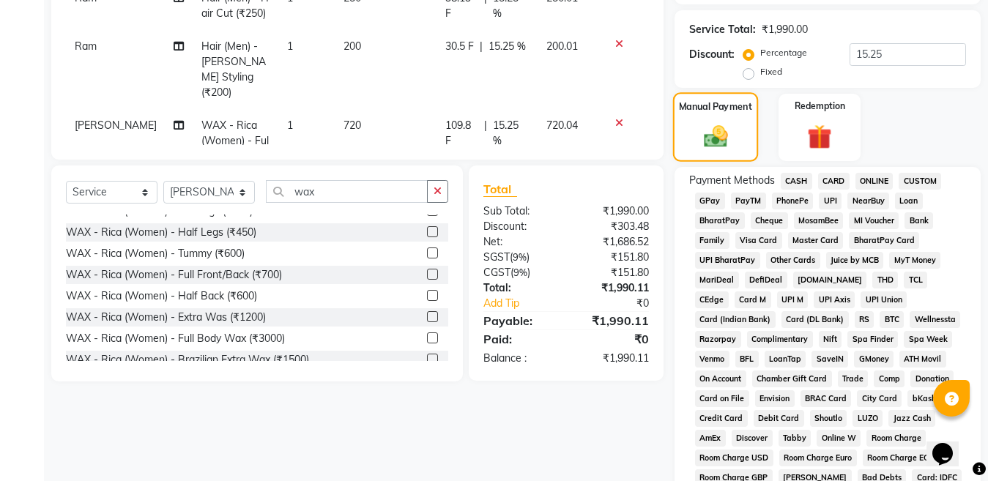
scroll to position [415, 0]
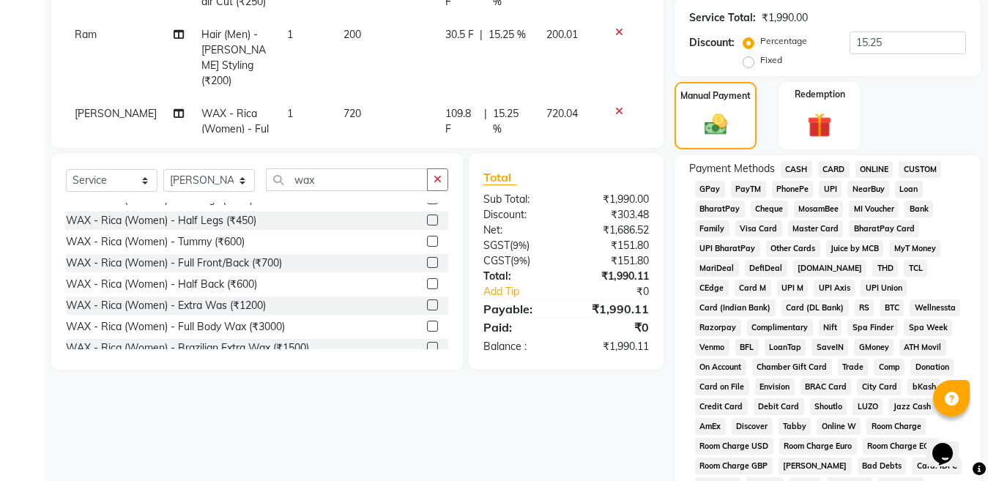
click at [873, 170] on span "ONLINE" at bounding box center [875, 169] width 38 height 17
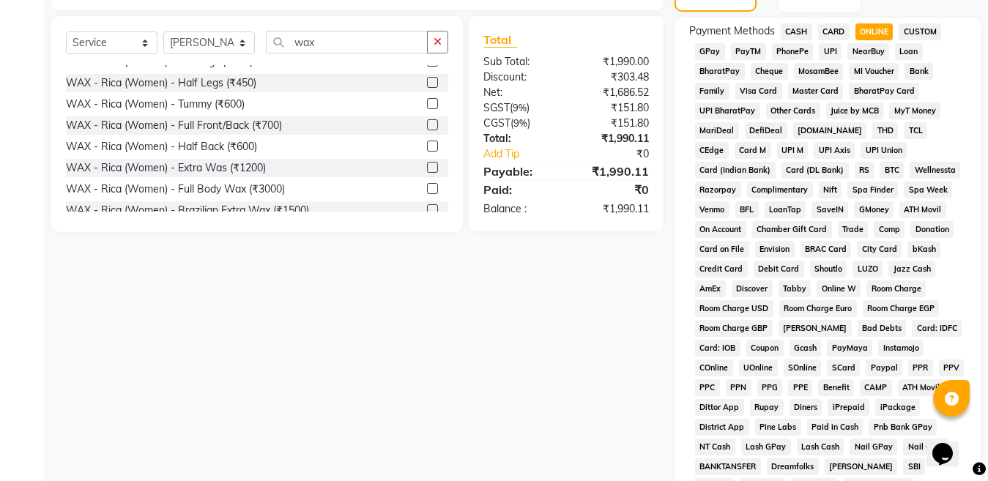
scroll to position [761, 0]
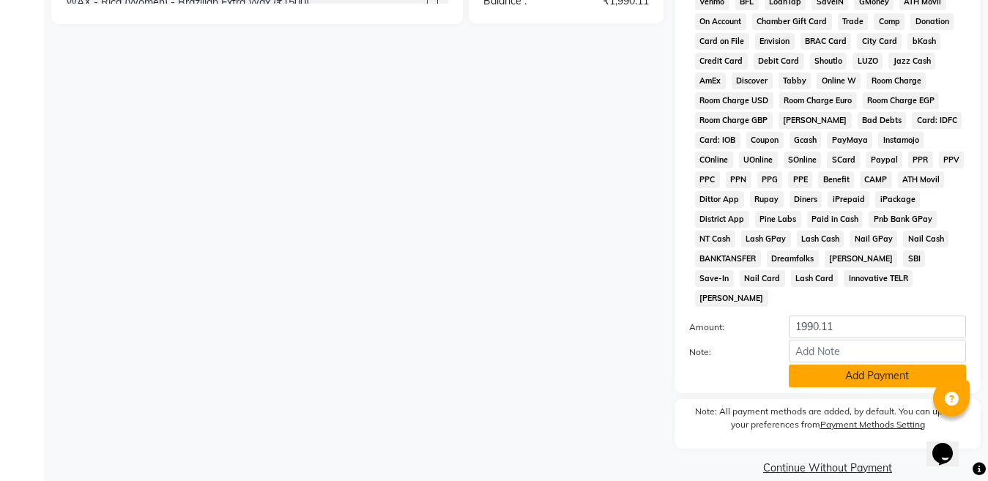
click at [884, 365] on button "Add Payment" at bounding box center [877, 376] width 177 height 23
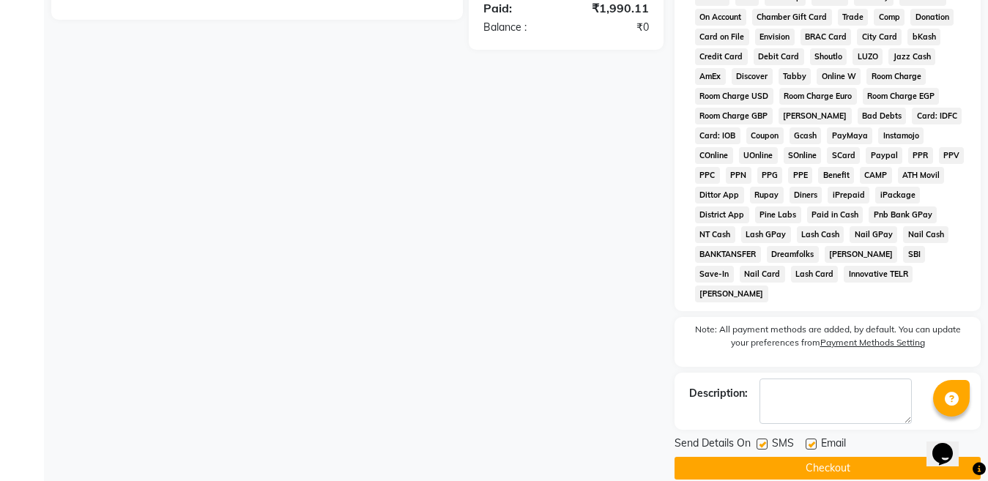
scroll to position [766, 0]
click at [825, 456] on button "Checkout" at bounding box center [828, 467] width 306 height 23
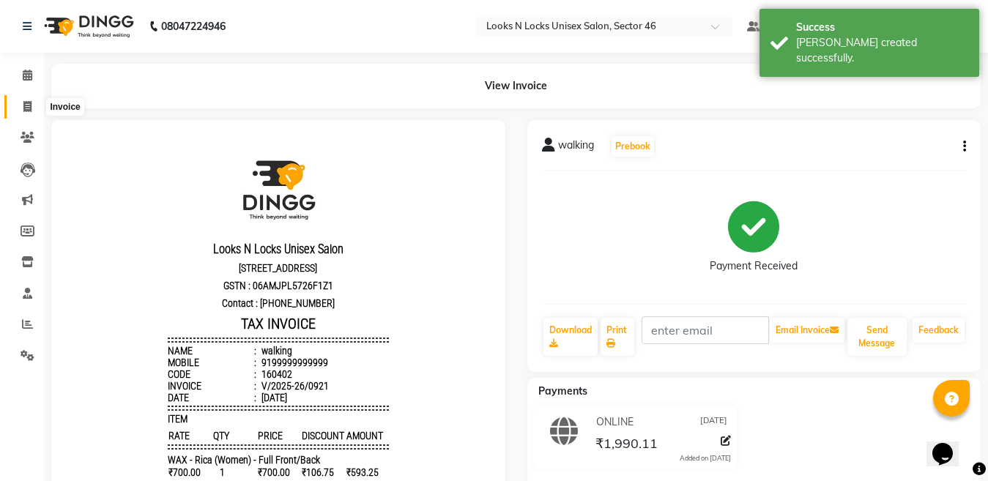
click at [27, 106] on icon at bounding box center [27, 106] width 8 height 11
select select "service"
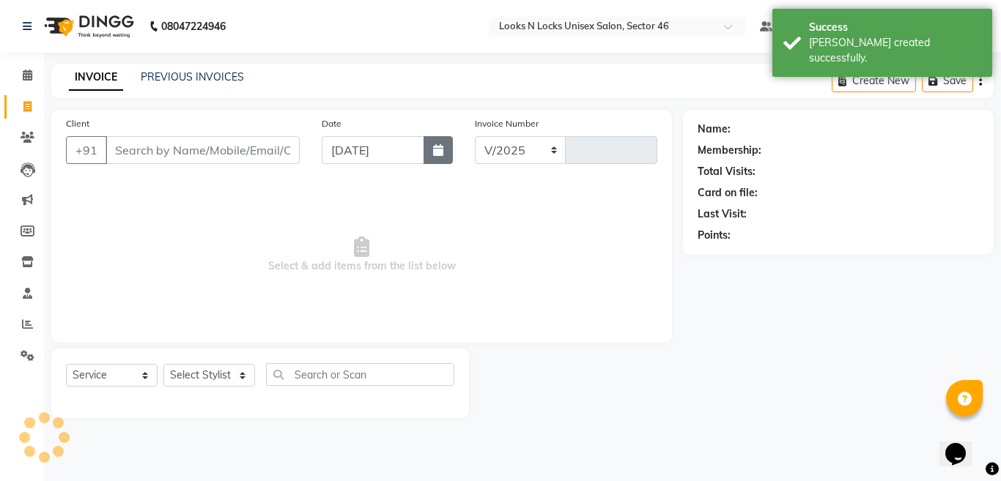
select select "3904"
type input "0922"
click at [443, 150] on icon "button" at bounding box center [438, 150] width 10 height 12
select select "9"
select select "2025"
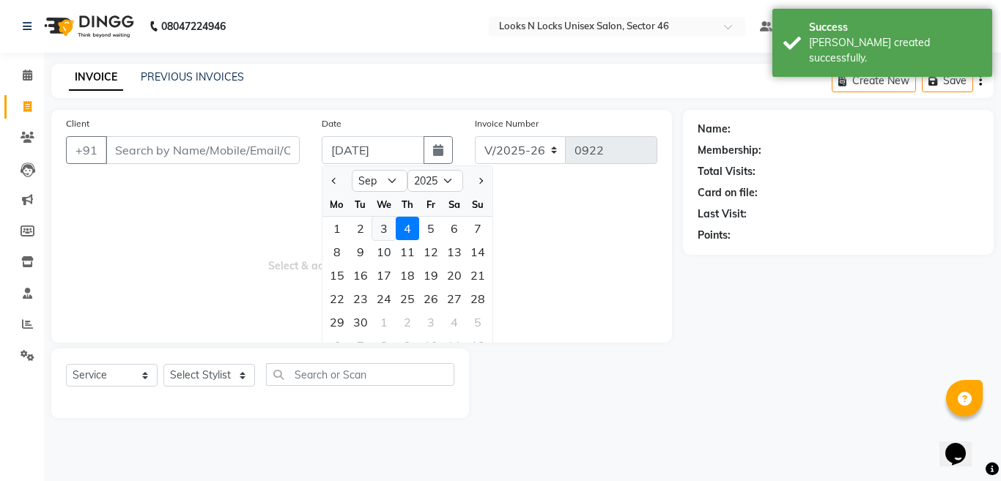
click at [385, 227] on div "3" at bounding box center [383, 228] width 23 height 23
type input "[DATE]"
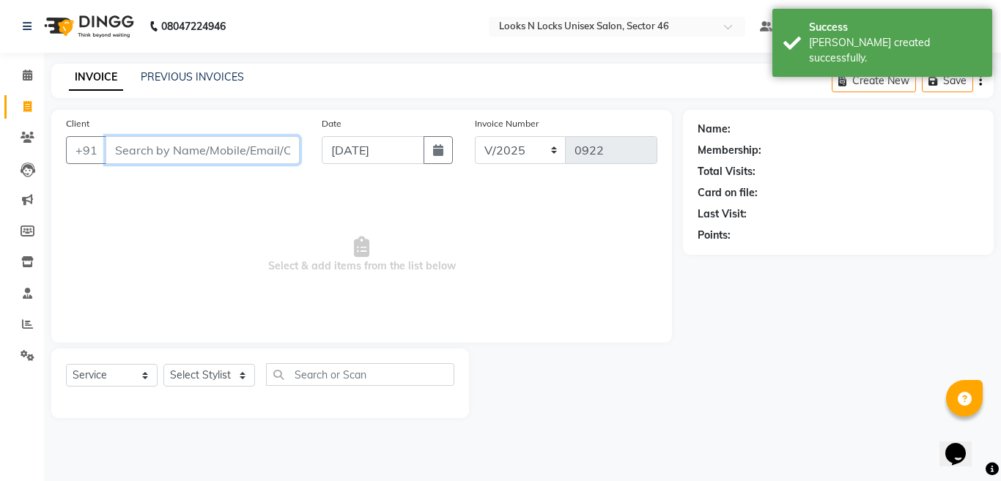
click at [218, 149] on input "Client" at bounding box center [203, 150] width 194 height 28
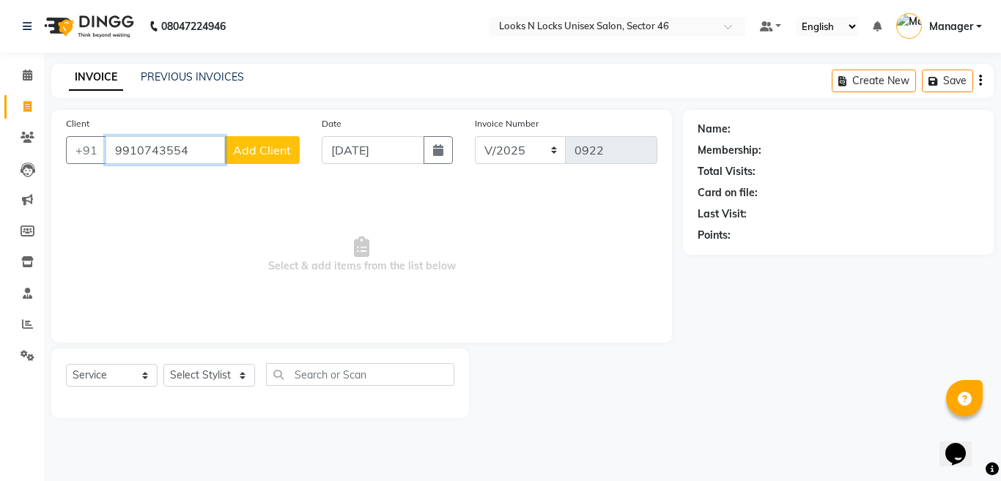
type input "9910743554"
click at [267, 150] on span "Add Client" at bounding box center [262, 150] width 58 height 15
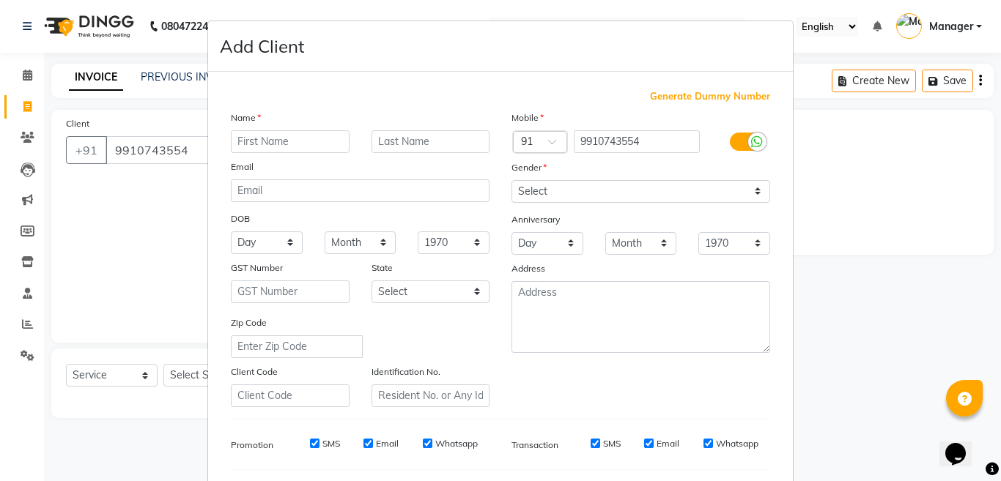
click at [281, 140] on input "text" at bounding box center [290, 141] width 119 height 23
type input "[PERSON_NAME]"
click at [559, 191] on select "Select [DEMOGRAPHIC_DATA] [DEMOGRAPHIC_DATA] Other Prefer Not To Say" at bounding box center [640, 191] width 259 height 23
select select "[DEMOGRAPHIC_DATA]"
click at [511, 180] on select "Select [DEMOGRAPHIC_DATA] [DEMOGRAPHIC_DATA] Other Prefer Not To Say" at bounding box center [640, 191] width 259 height 23
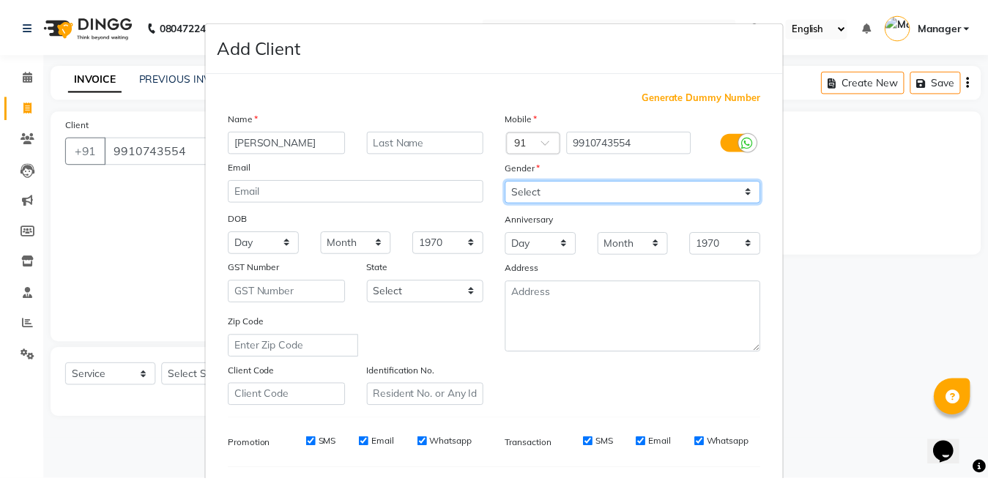
scroll to position [195, 0]
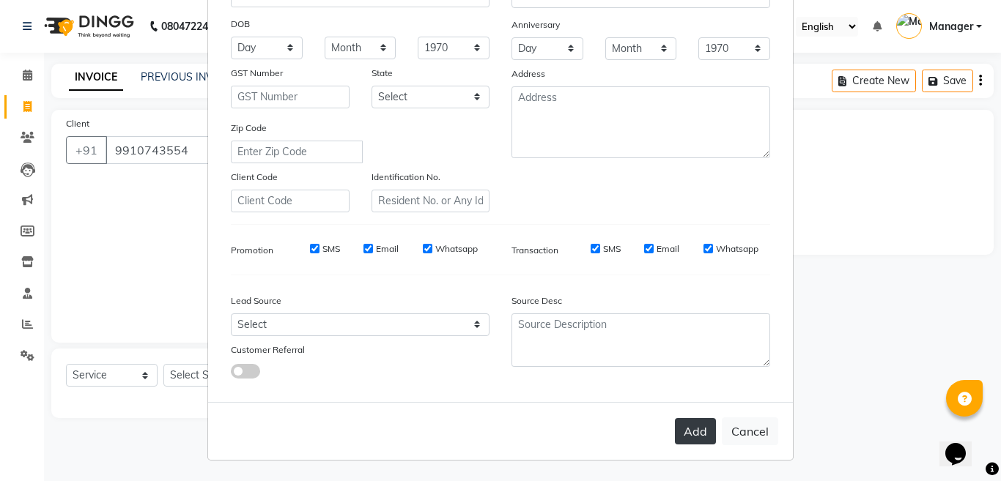
click at [693, 429] on button "Add" at bounding box center [695, 431] width 41 height 26
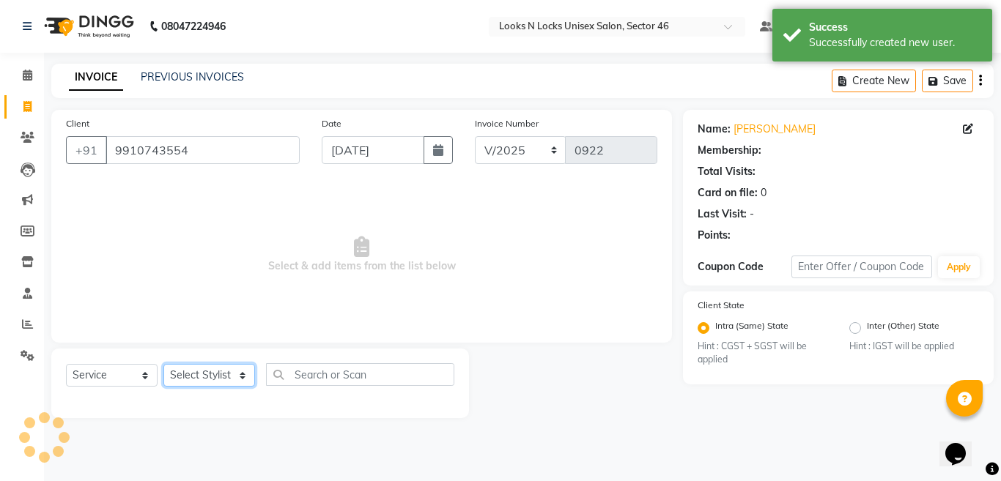
click at [199, 379] on select "Select Stylist [PERSON_NAME] Aalam Sheikh [PERSON_NAME] [PERSON_NAME] [PERSON_N…" at bounding box center [209, 375] width 92 height 23
select select "59684"
click at [163, 364] on select "Select Stylist [PERSON_NAME] Aalam Sheikh [PERSON_NAME] [PERSON_NAME] [PERSON_N…" at bounding box center [209, 375] width 92 height 23
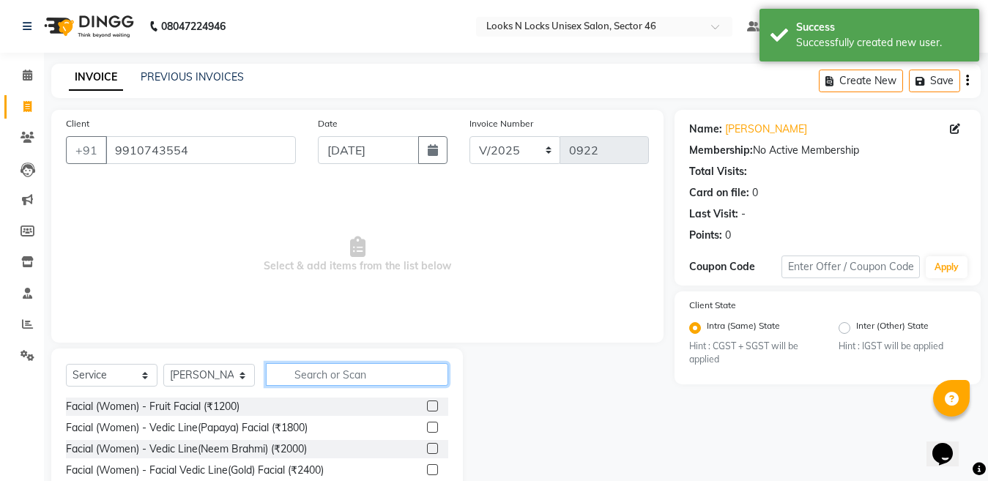
click at [353, 377] on input "text" at bounding box center [357, 374] width 182 height 23
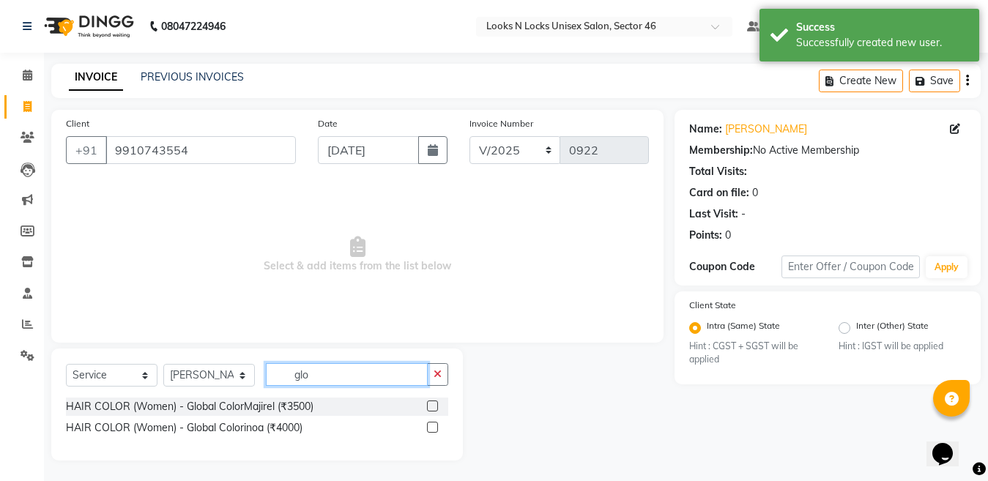
type input "glo"
click at [432, 428] on label at bounding box center [432, 427] width 11 height 11
click at [432, 428] on input "checkbox" at bounding box center [432, 429] width 10 height 10
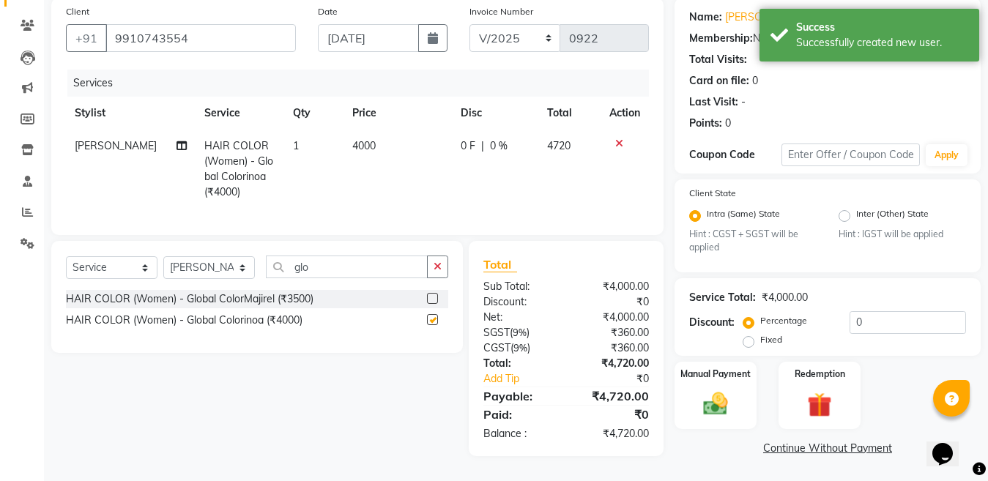
checkbox input "false"
click at [347, 267] on input "glo" at bounding box center [347, 267] width 162 height 23
type input "g"
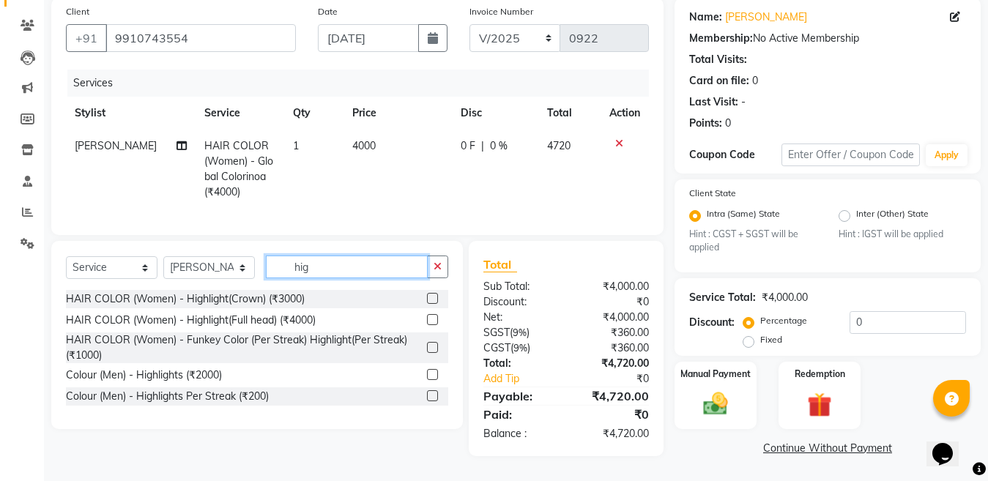
type input "hig"
click at [427, 322] on label at bounding box center [432, 319] width 11 height 11
click at [427, 322] on input "checkbox" at bounding box center [432, 321] width 10 height 10
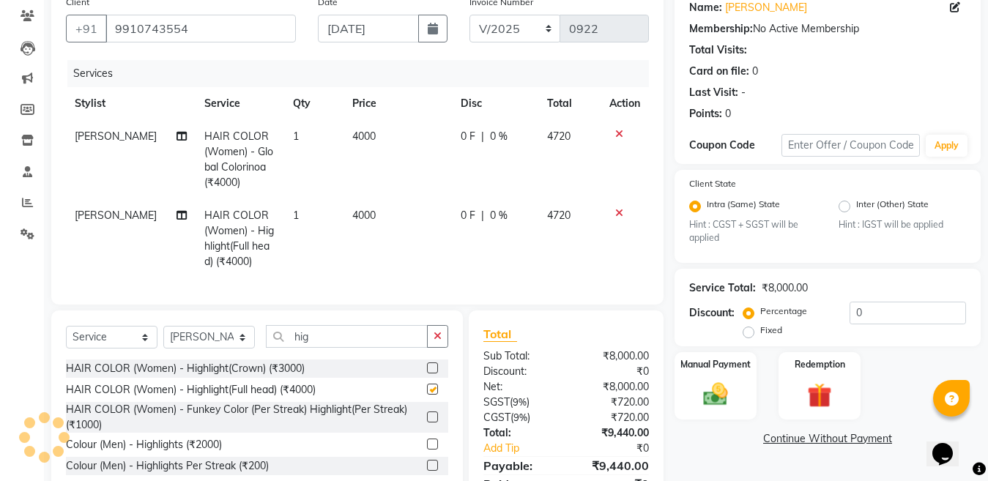
checkbox input "false"
click at [389, 211] on td "4000" at bounding box center [398, 238] width 108 height 79
select select "59684"
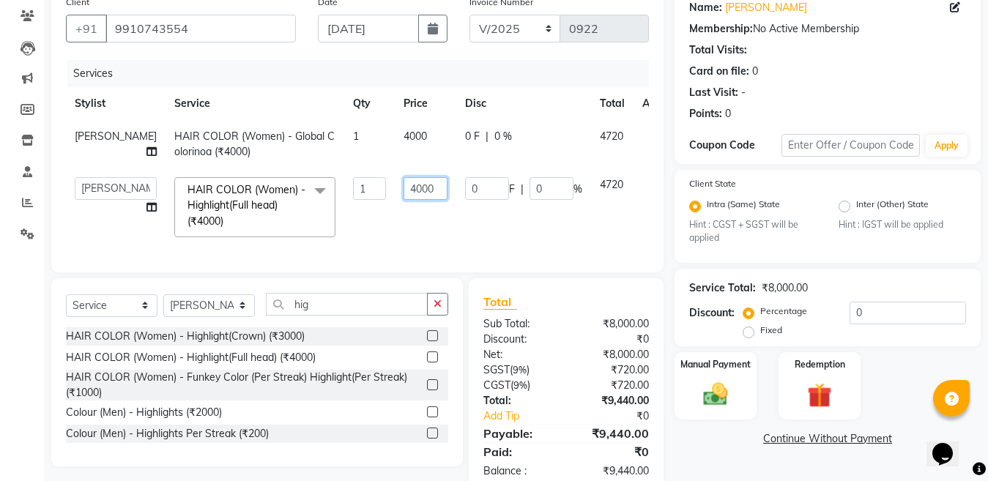
click at [404, 199] on input "4000" at bounding box center [426, 188] width 44 height 23
type input "4"
type input "5000"
click at [402, 142] on td "4000" at bounding box center [426, 144] width 62 height 48
select select "59684"
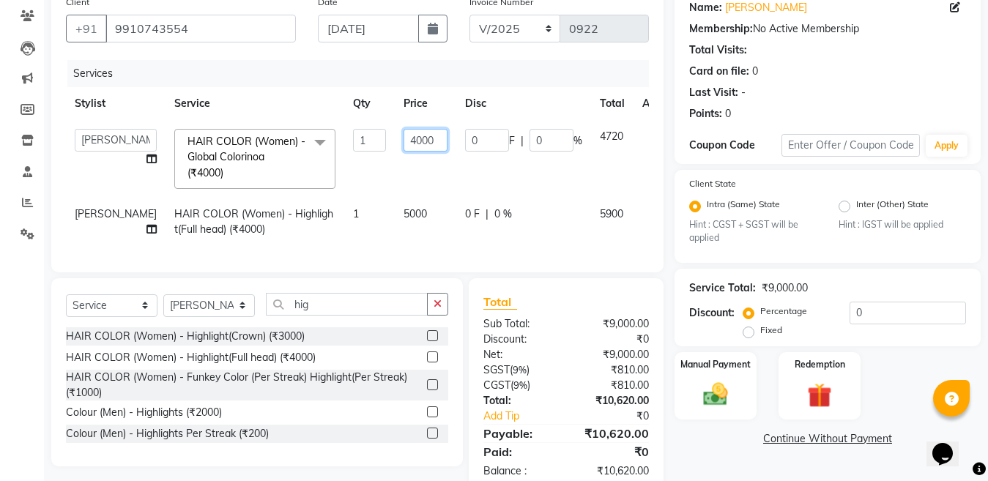
click at [407, 138] on input "4000" at bounding box center [426, 140] width 44 height 23
type input "4"
type input "5000"
click at [884, 303] on input "0" at bounding box center [908, 313] width 117 height 23
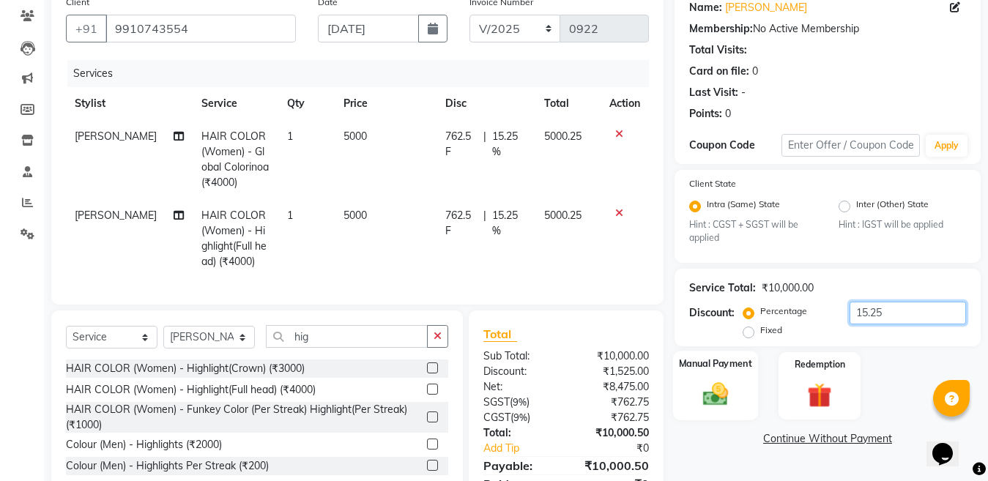
type input "15.25"
click at [713, 394] on img at bounding box center [715, 394] width 41 height 29
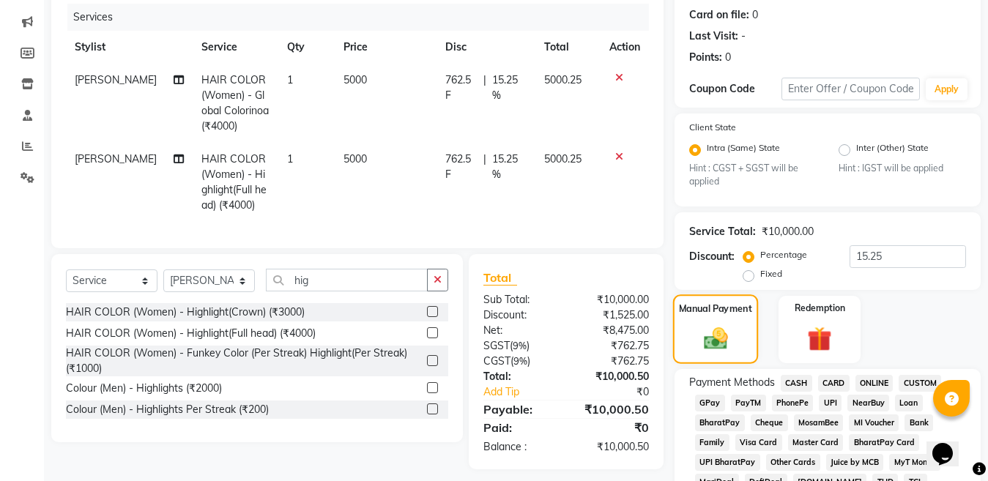
scroll to position [341, 0]
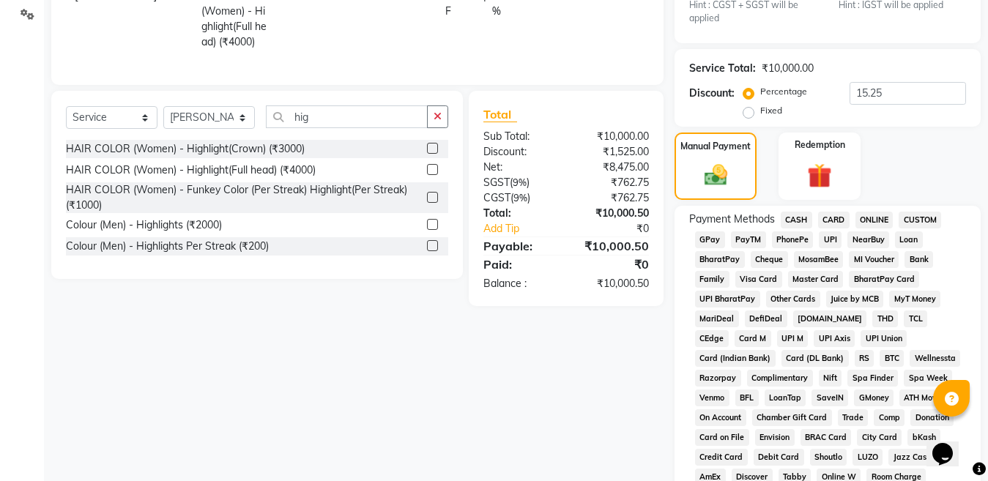
click at [873, 221] on span "ONLINE" at bounding box center [875, 220] width 38 height 17
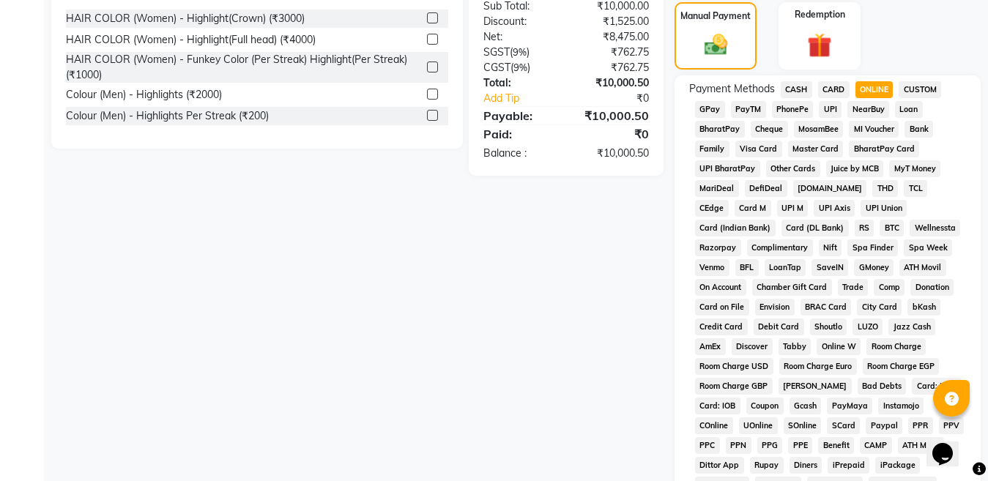
scroll to position [635, 0]
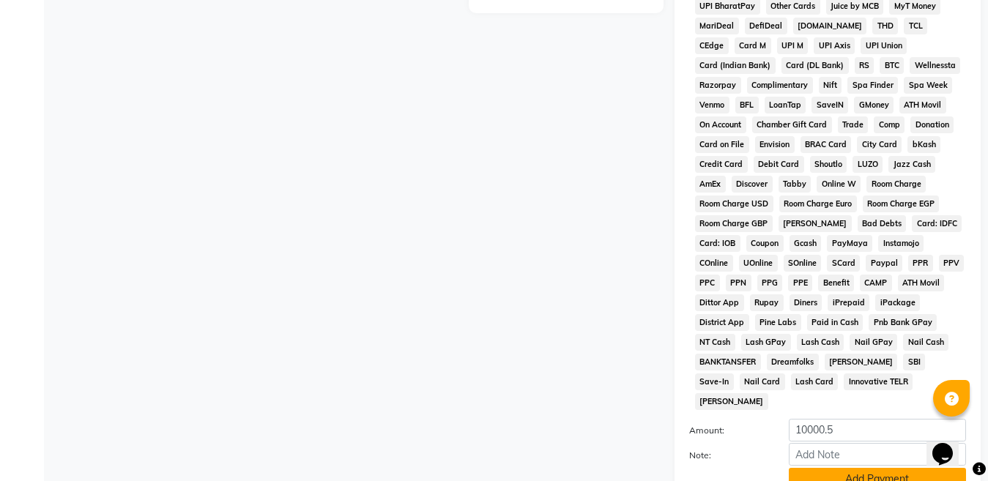
click at [859, 468] on button "Add Payment" at bounding box center [877, 479] width 177 height 23
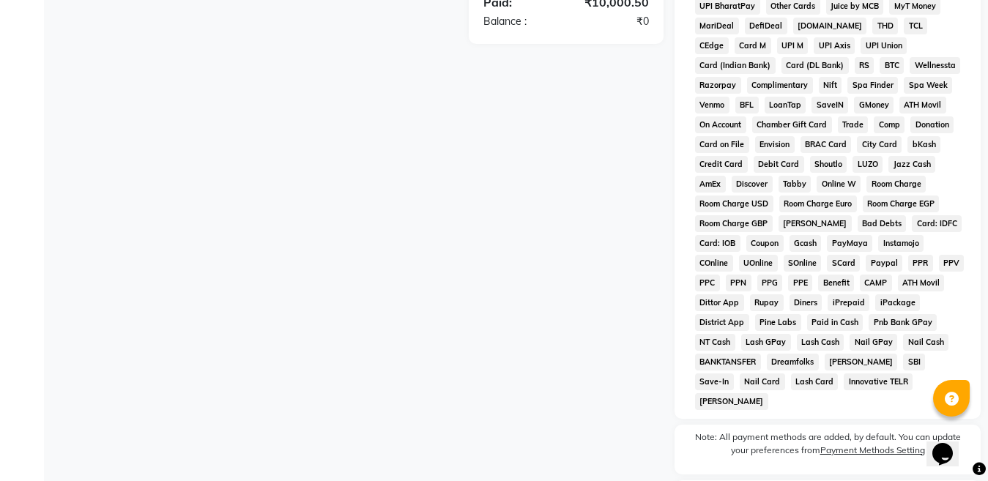
scroll to position [743, 0]
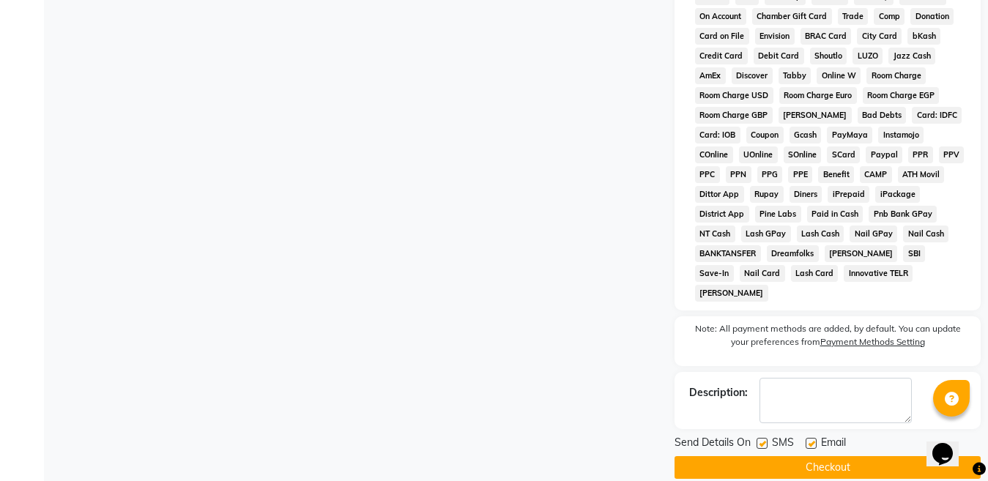
click at [847, 456] on button "Checkout" at bounding box center [828, 467] width 306 height 23
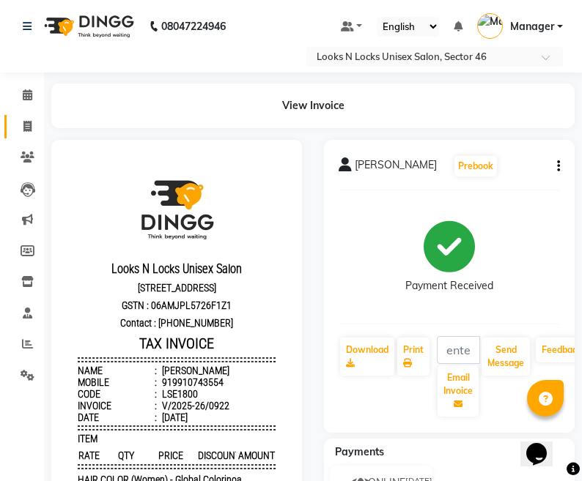
click at [34, 122] on span at bounding box center [28, 127] width 26 height 17
select select "service"
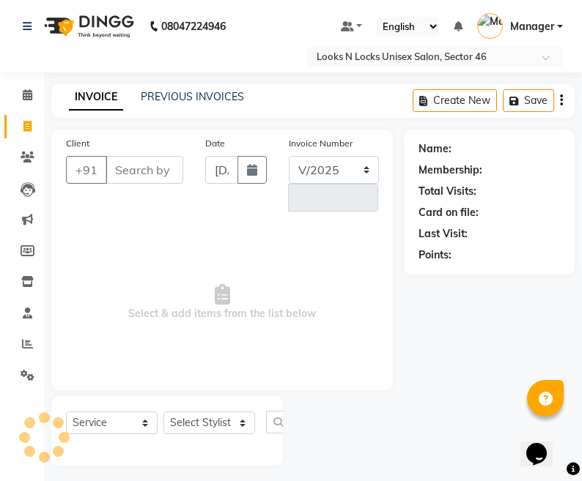
select select "3904"
type input "0923"
click at [582, 9] on html "08047224946 Select Location × Looks N Locks Unisex Salon, Sector 46 Default Pan…" at bounding box center [291, 240] width 582 height 481
